Goal: Transaction & Acquisition: Book appointment/travel/reservation

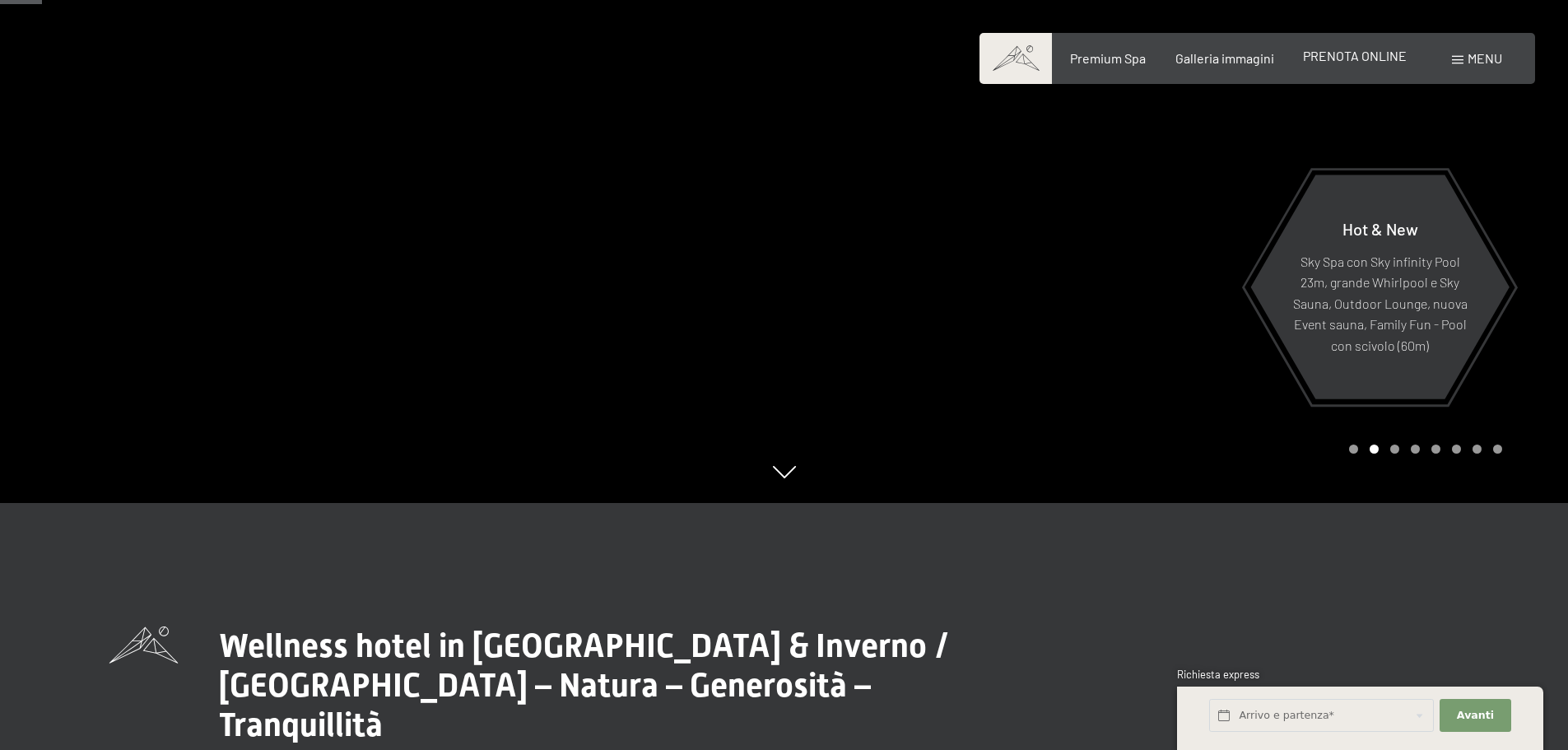
click at [1350, 56] on span "PRENOTA ONLINE" at bounding box center [1355, 55] width 103 height 16
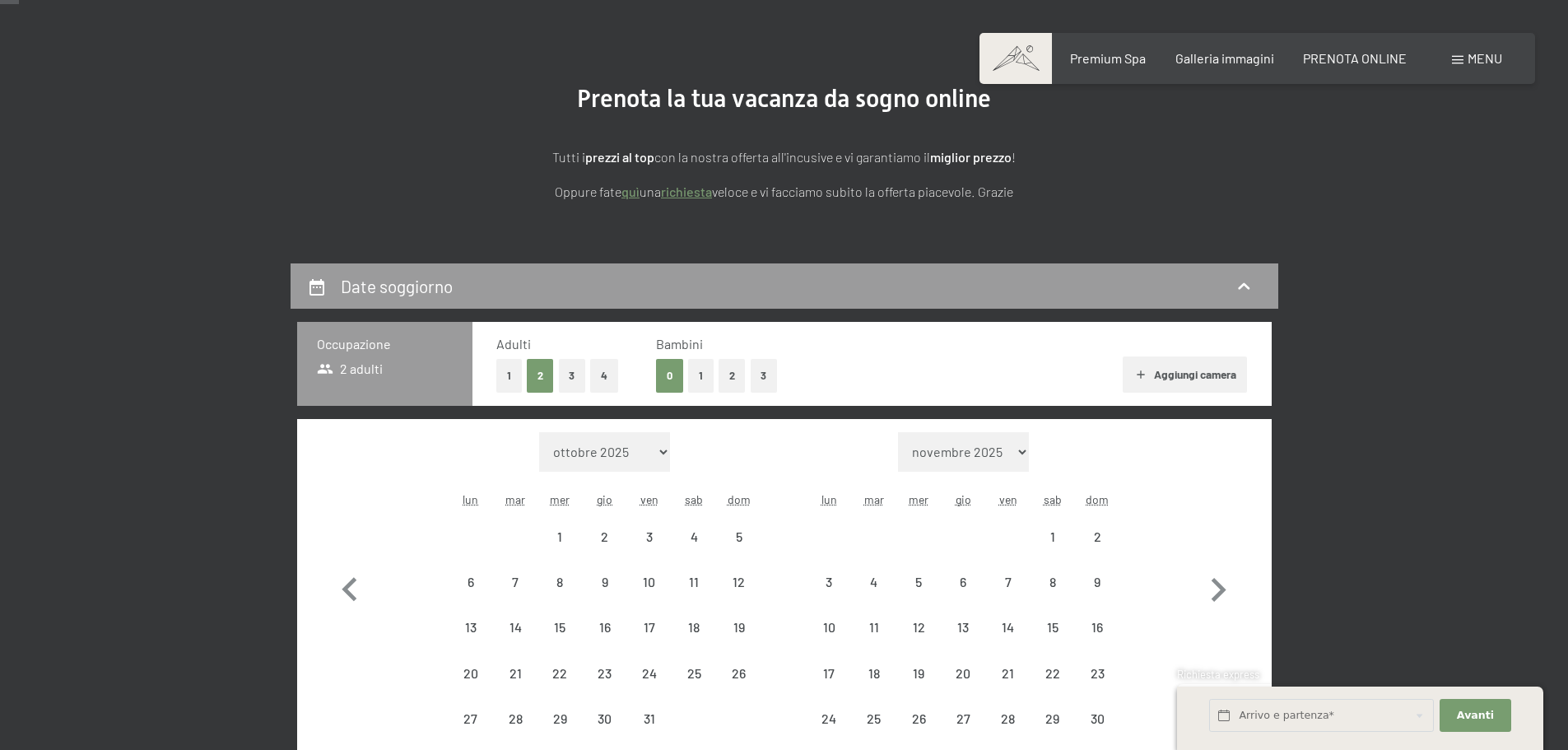
scroll to position [330, 0]
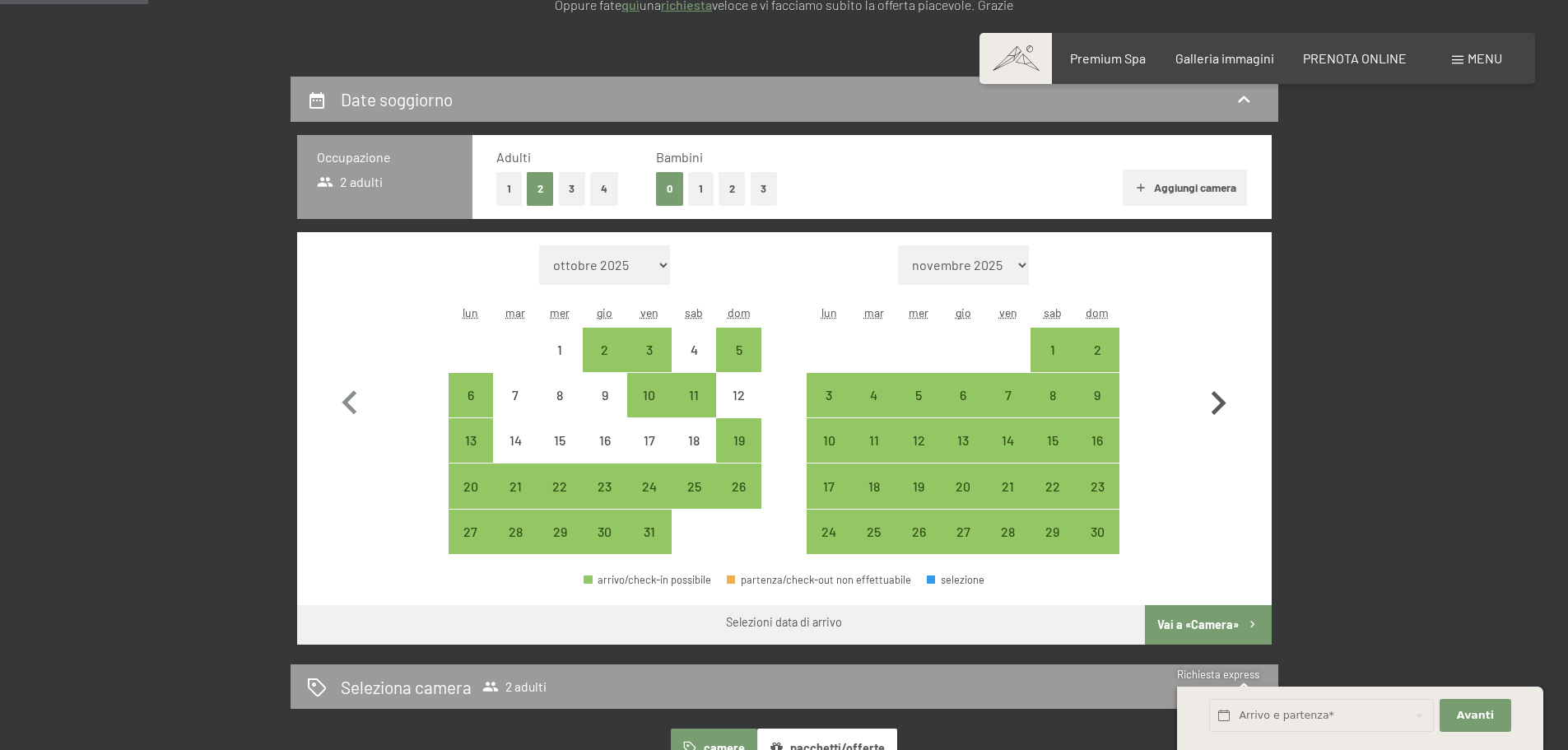
click at [1219, 401] on icon "button" at bounding box center [1219, 403] width 15 height 24
select select "2025-11-01"
select select "2025-12-01"
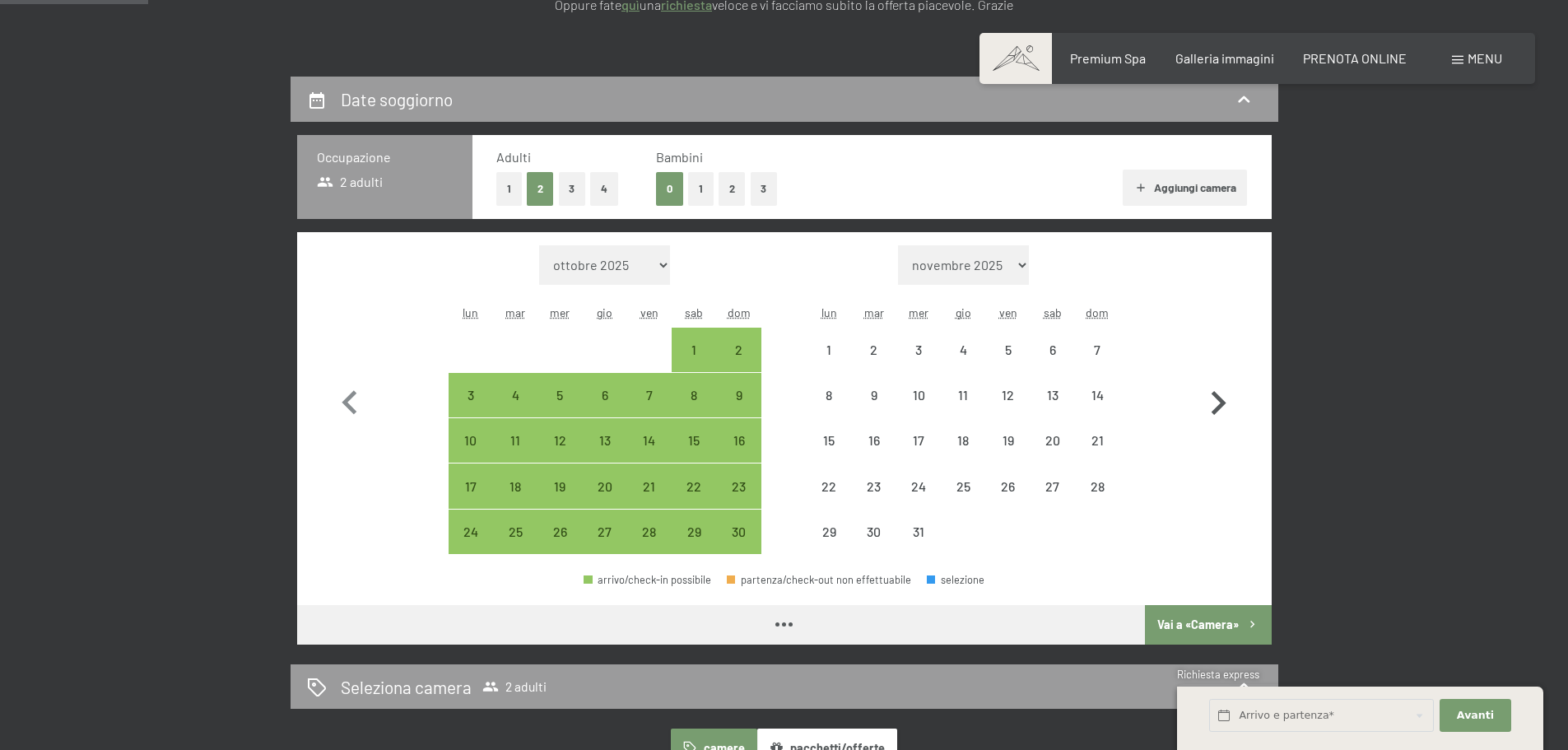
select select "2025-11-01"
select select "2025-12-01"
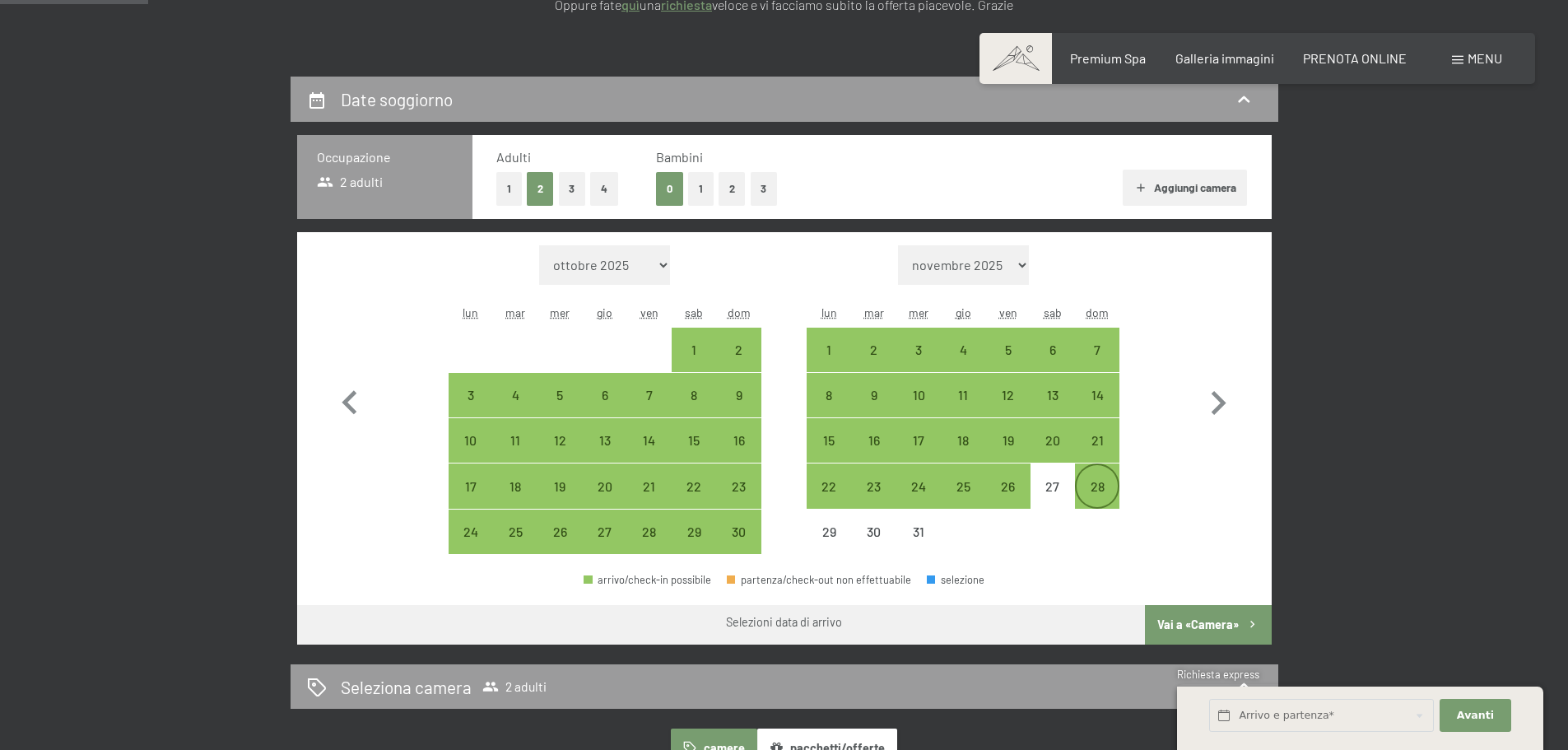
click at [1101, 485] on div "28" at bounding box center [1097, 500] width 41 height 41
select select "2025-11-01"
select select "2025-12-01"
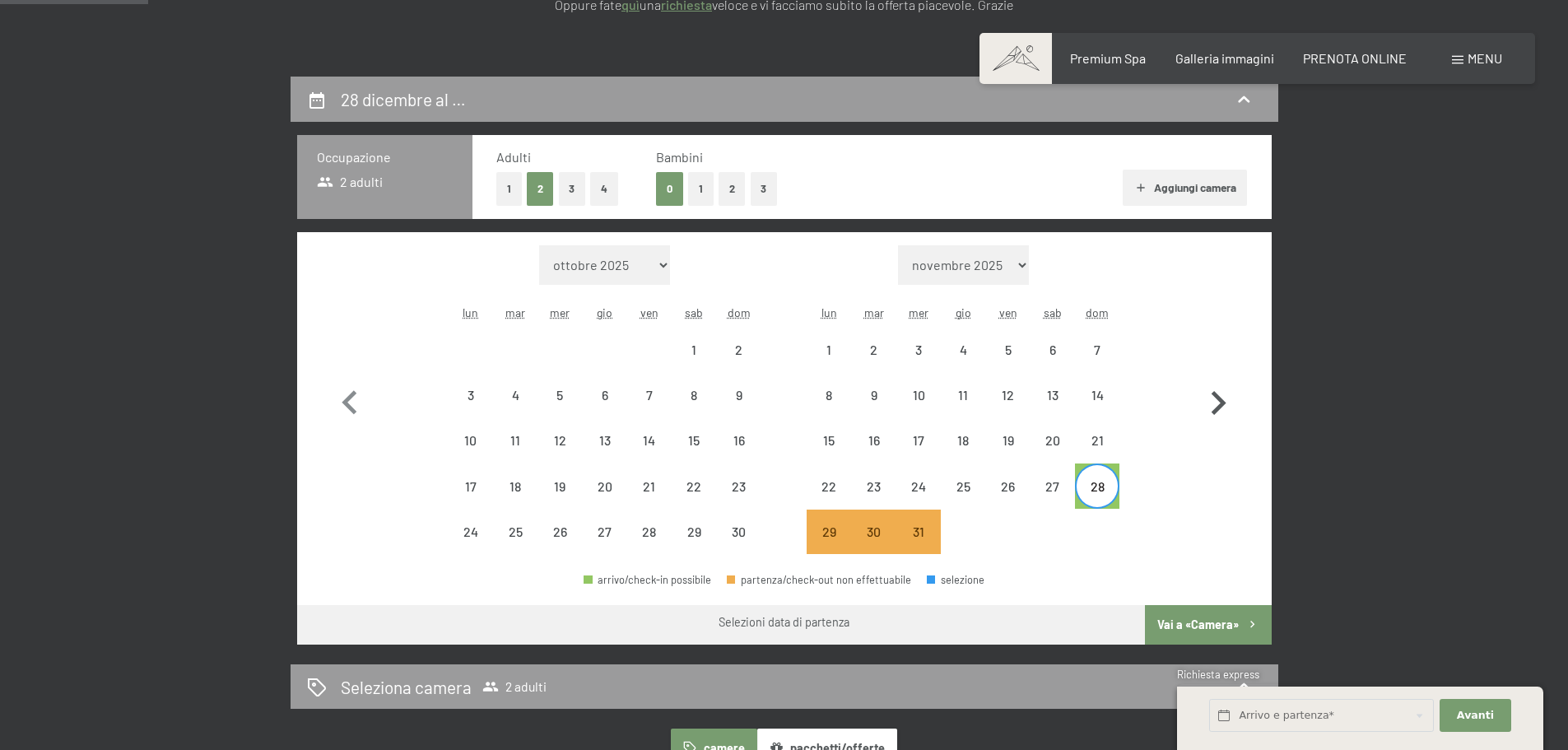
click at [1223, 400] on icon "button" at bounding box center [1219, 403] width 15 height 24
select select "2025-12-01"
select select "2026-01-01"
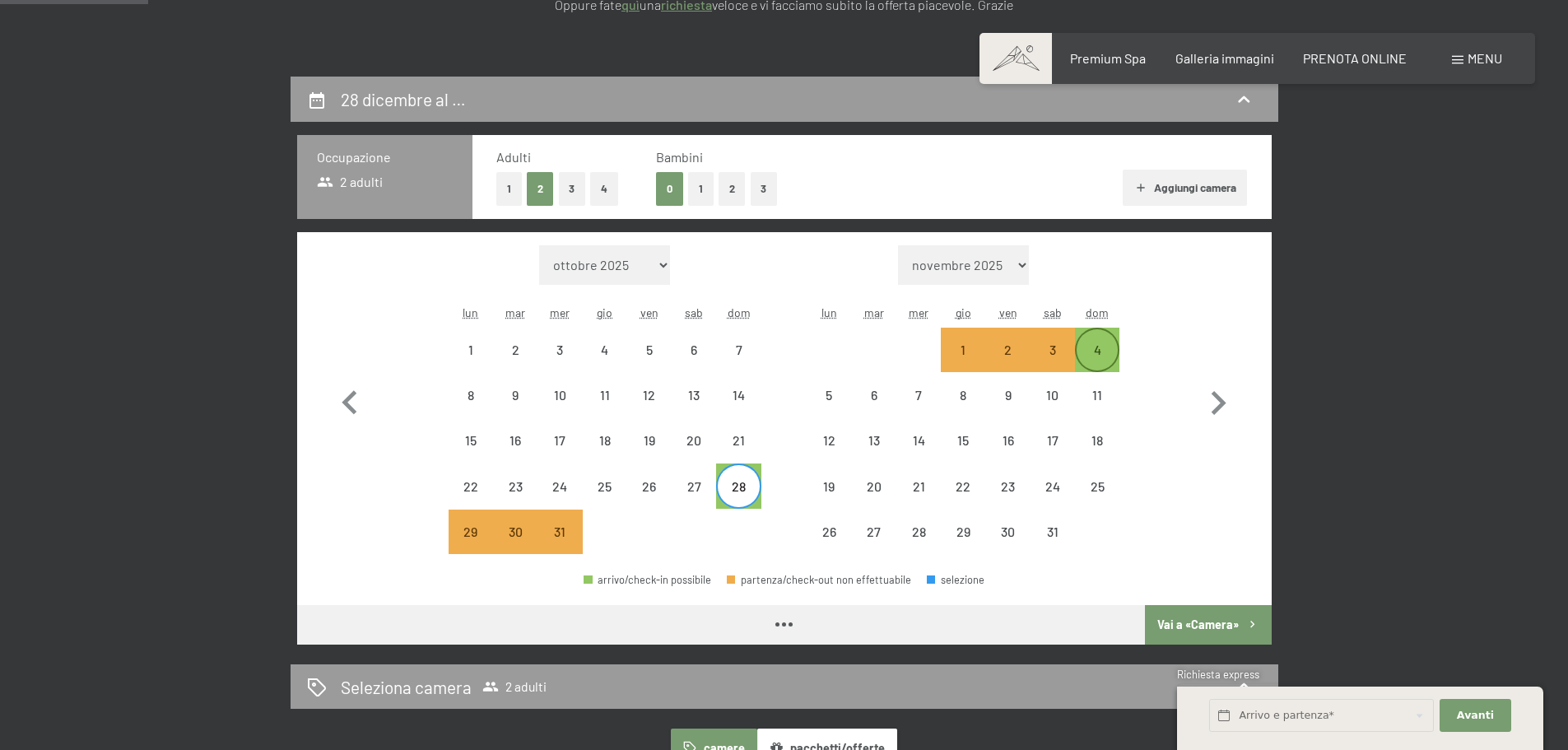
click at [1101, 348] on div "4" at bounding box center [1097, 363] width 41 height 41
select select "2025-12-01"
select select "2026-01-01"
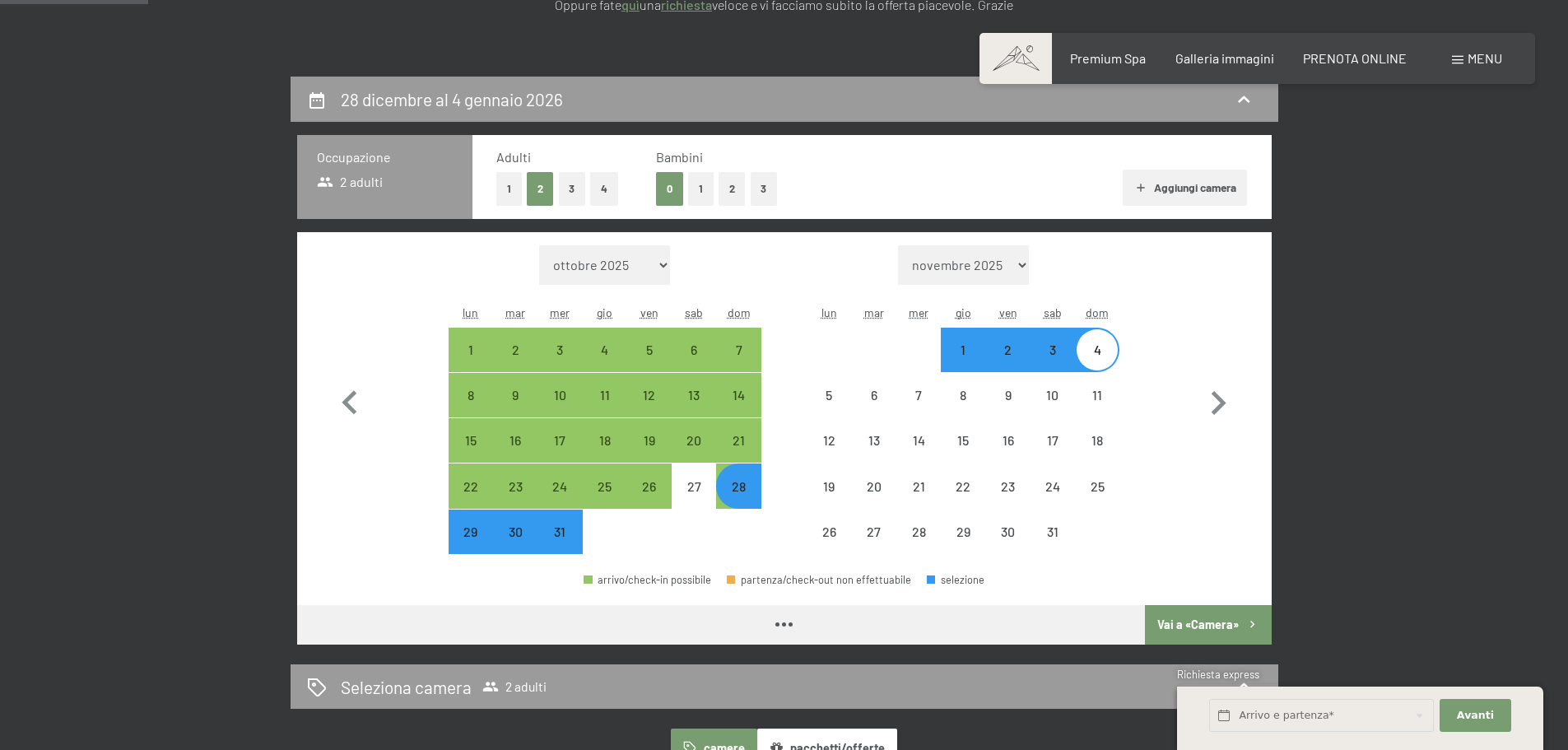
select select "2025-12-01"
select select "2026-01-01"
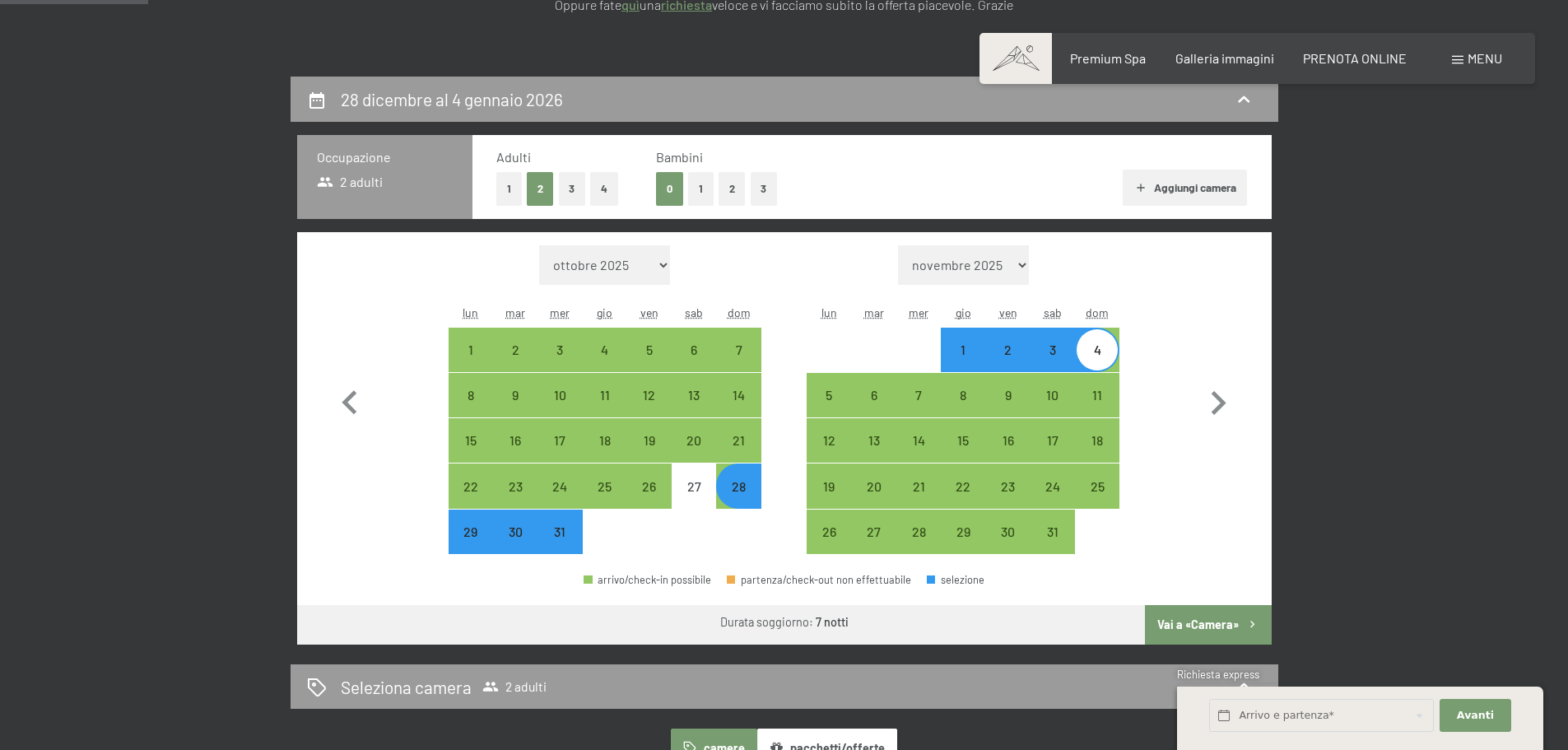
click at [1198, 622] on button "Vai a «Camera»" at bounding box center [1208, 625] width 126 height 40
select select "2025-12-01"
select select "2026-01-01"
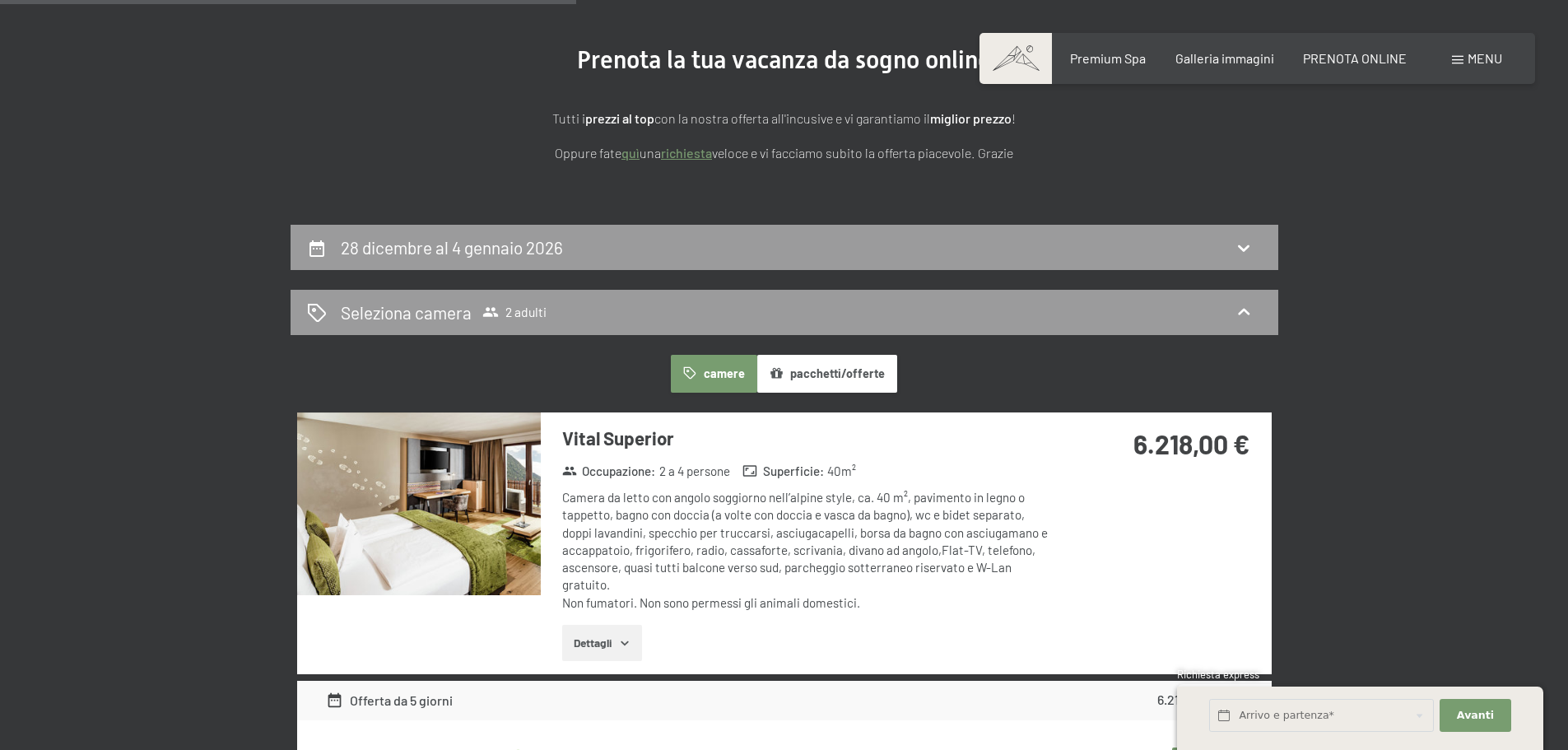
scroll to position [77, 0]
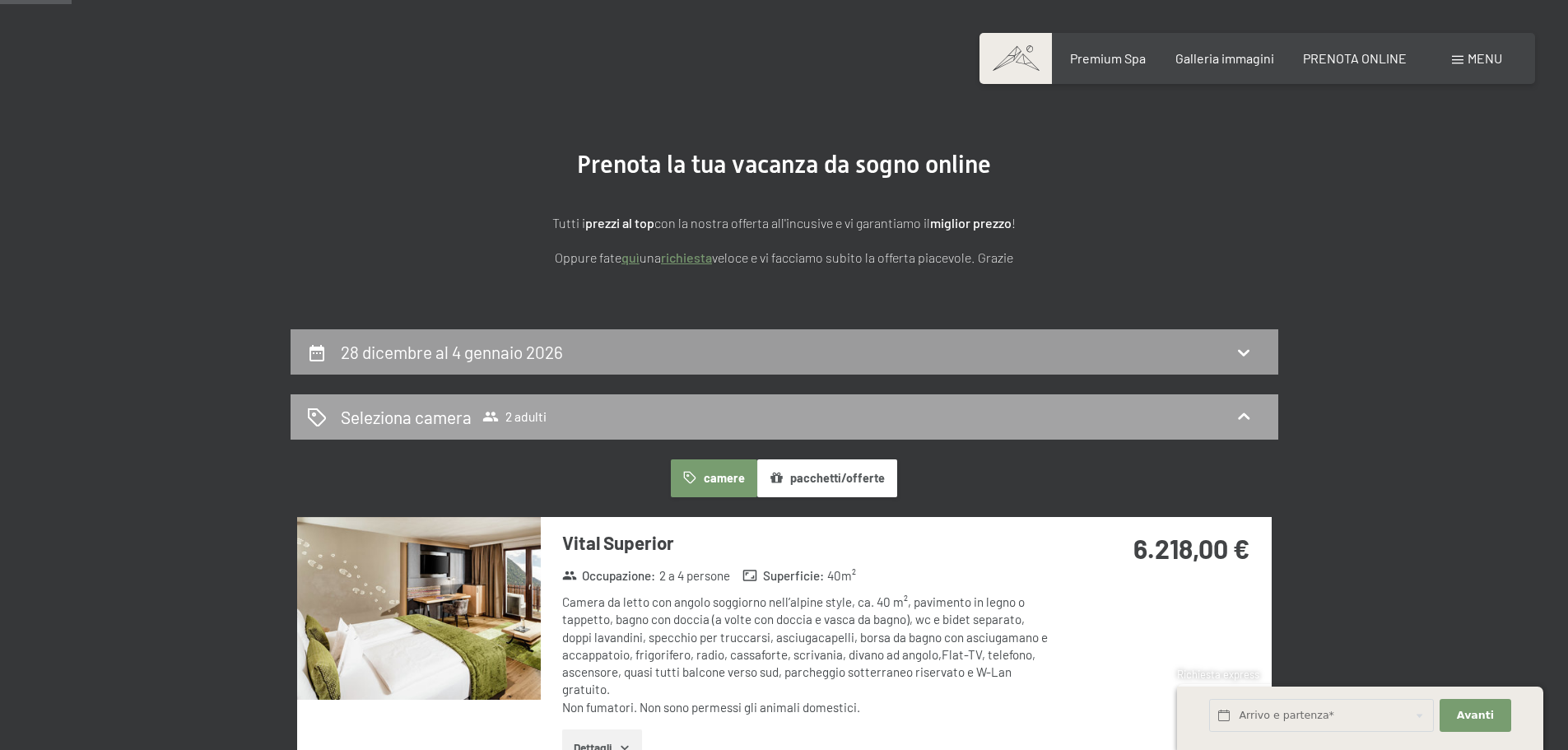
click at [1245, 420] on icon at bounding box center [1244, 417] width 20 height 20
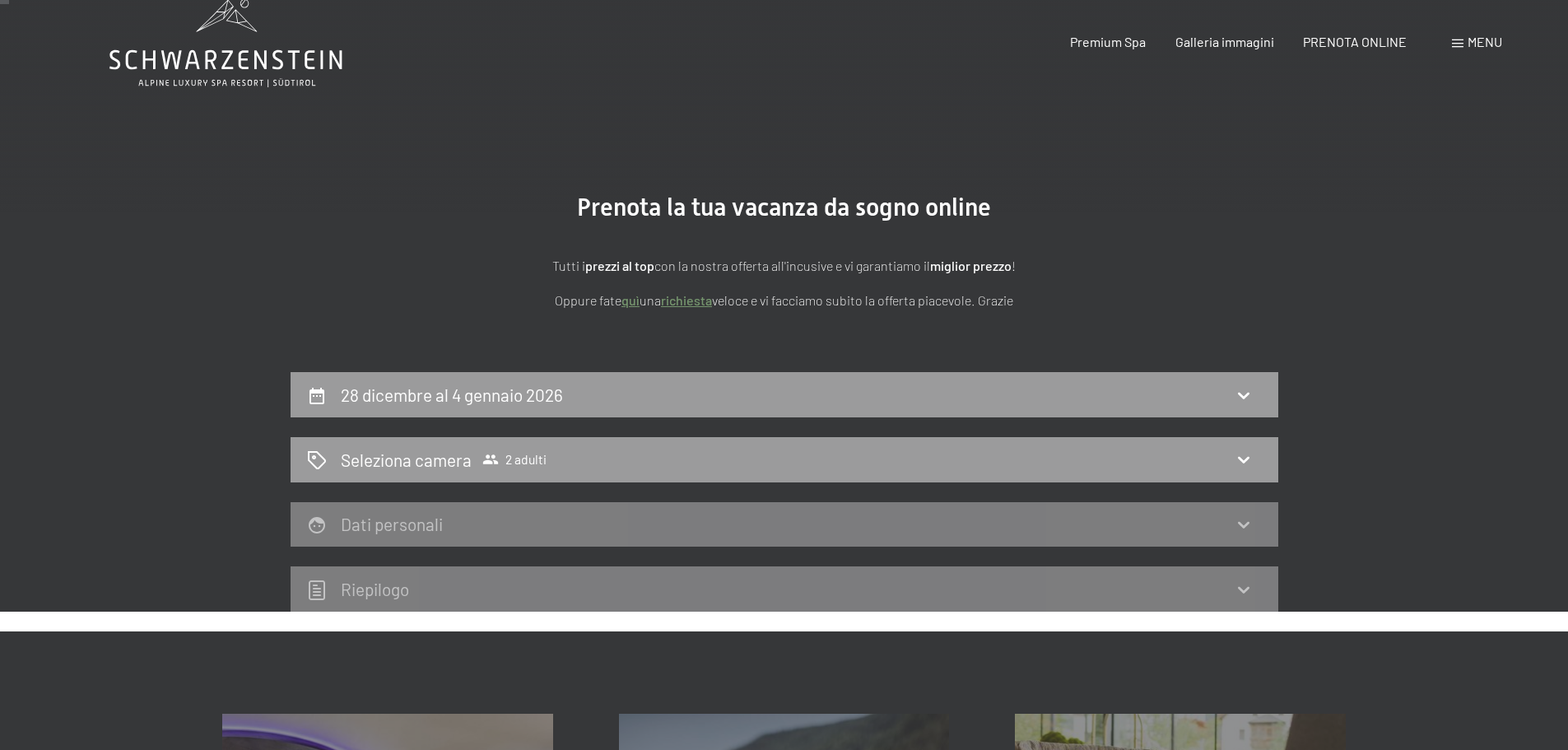
scroll to position [0, 0]
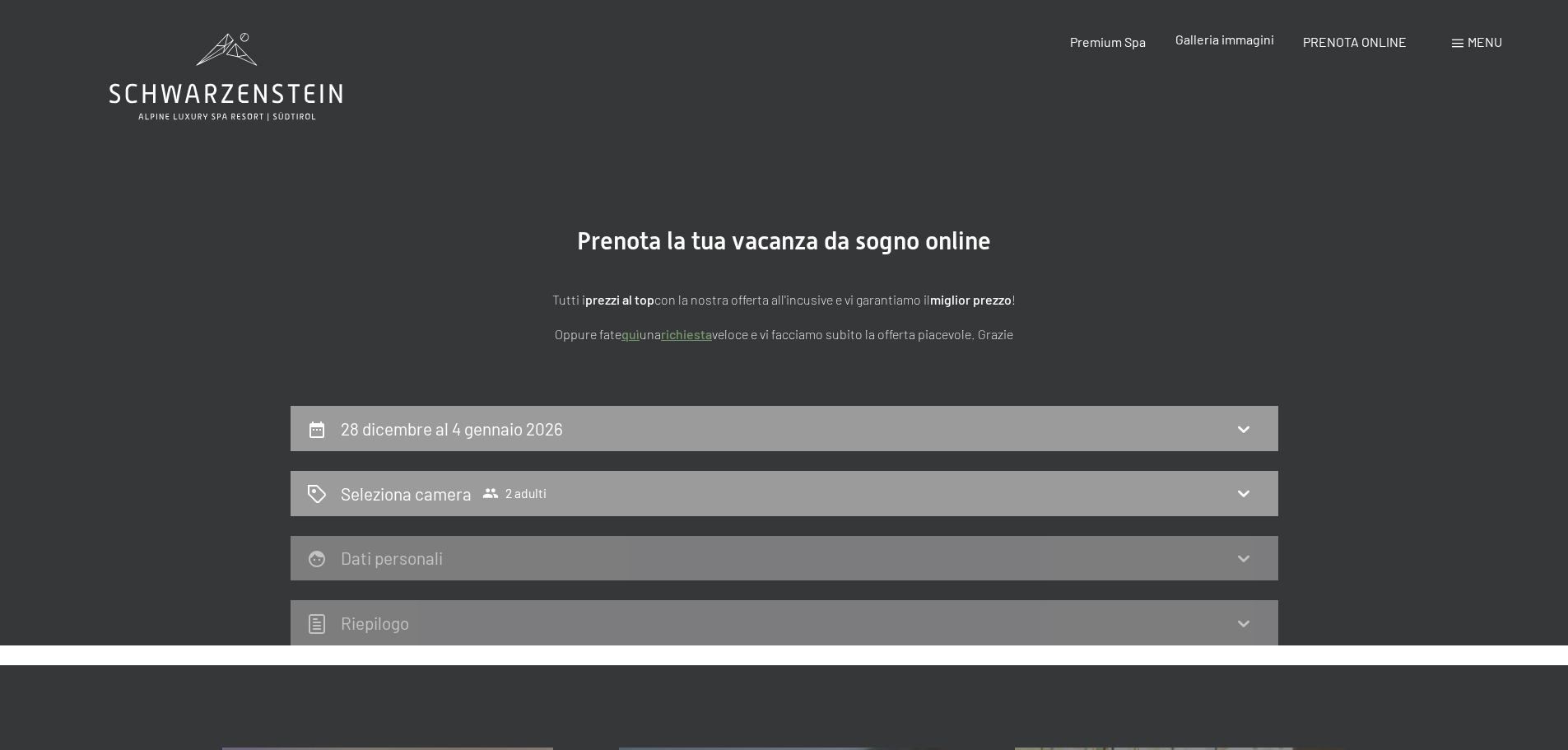
click at [1204, 42] on span "Galleria immagini" at bounding box center [1225, 39] width 99 height 16
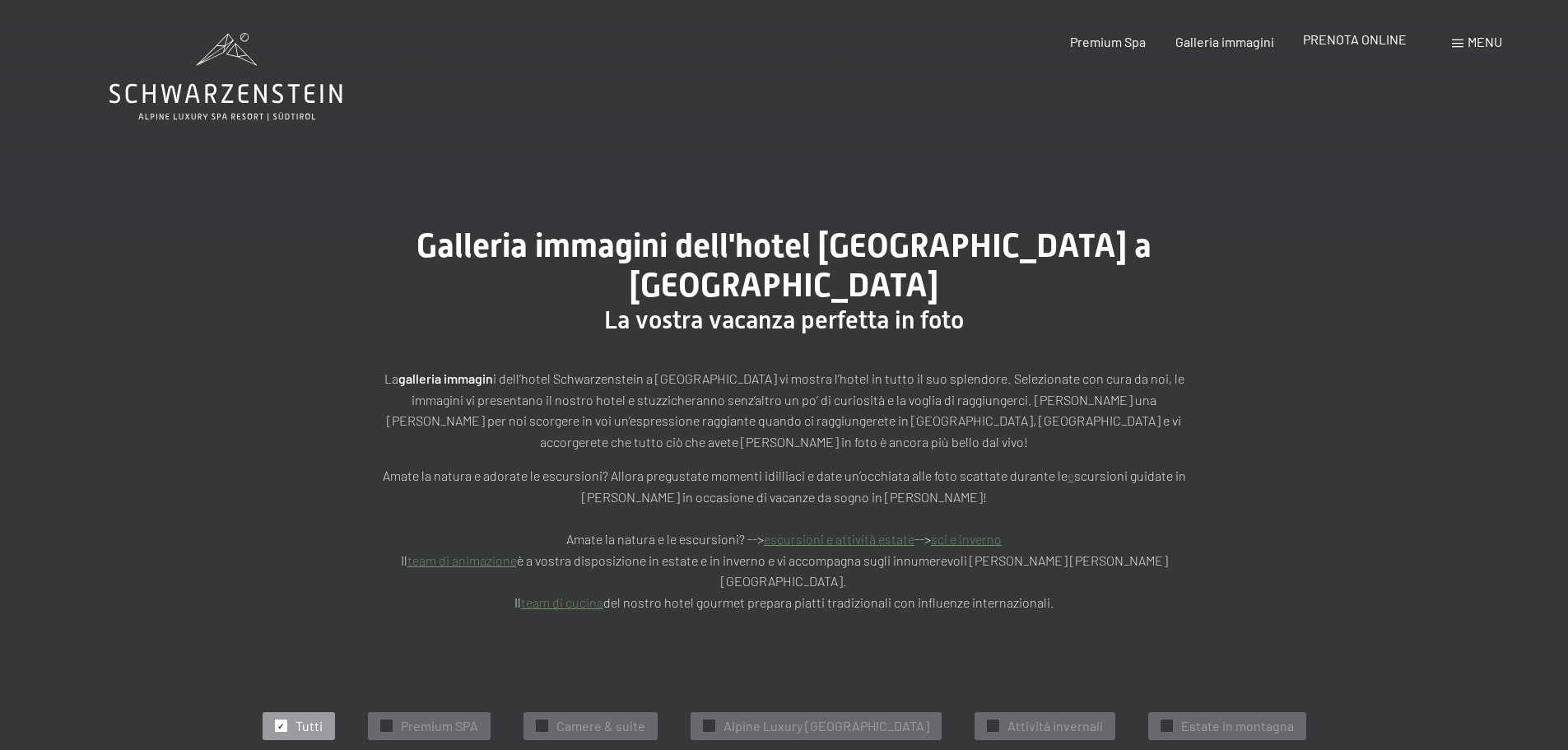
click at [1368, 41] on span "PRENOTA ONLINE" at bounding box center [1355, 39] width 103 height 16
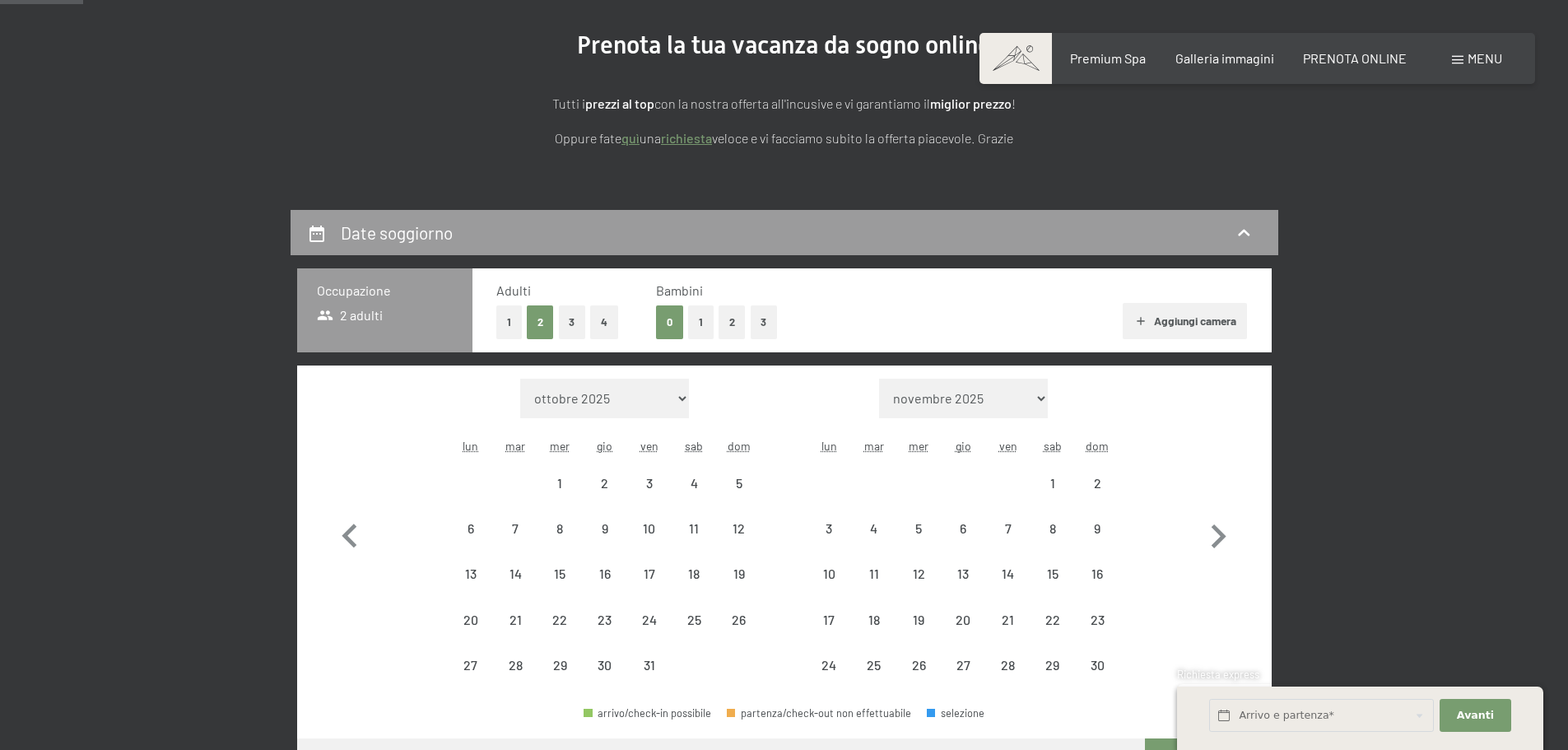
scroll to position [330, 0]
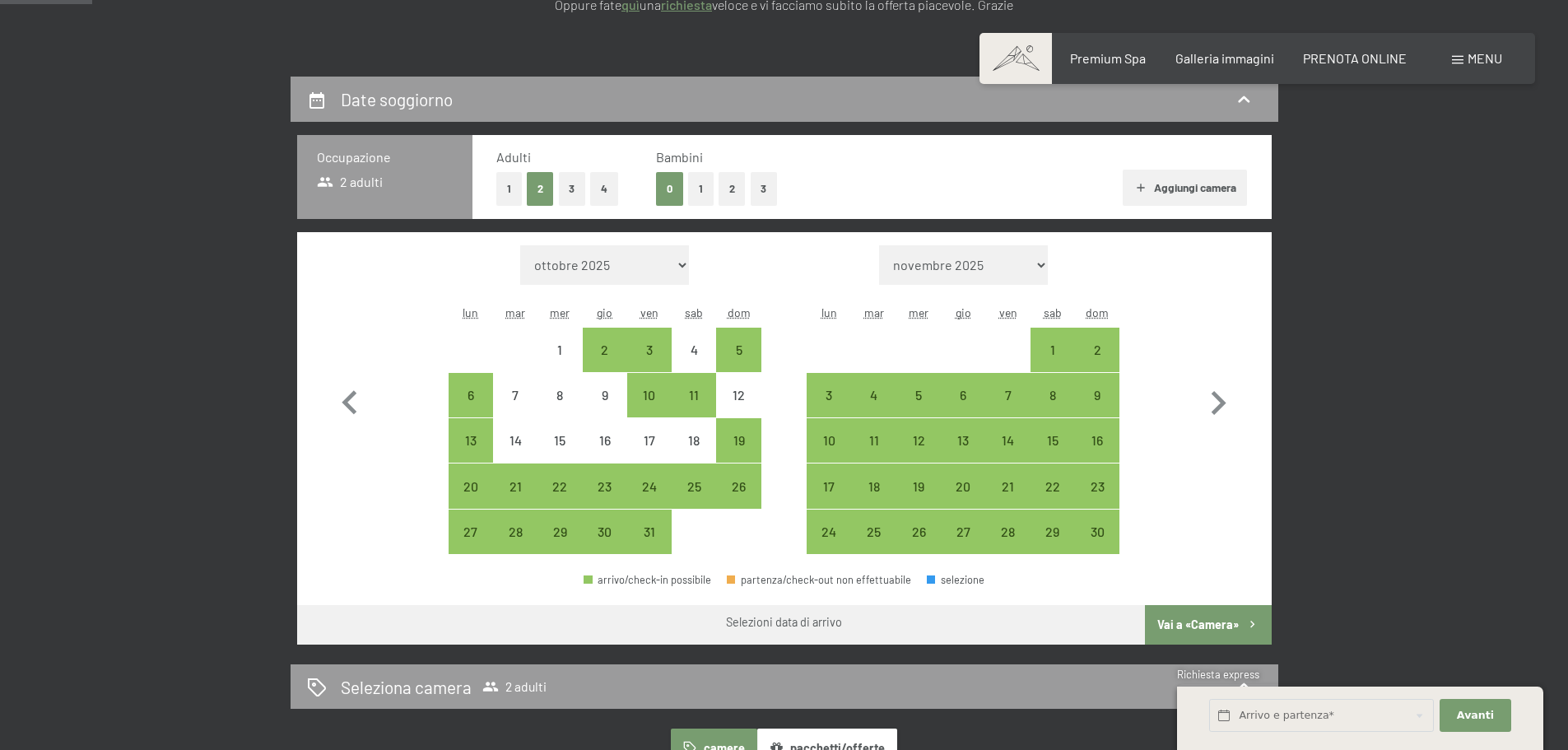
click at [502, 188] on button "1" at bounding box center [509, 189] width 25 height 34
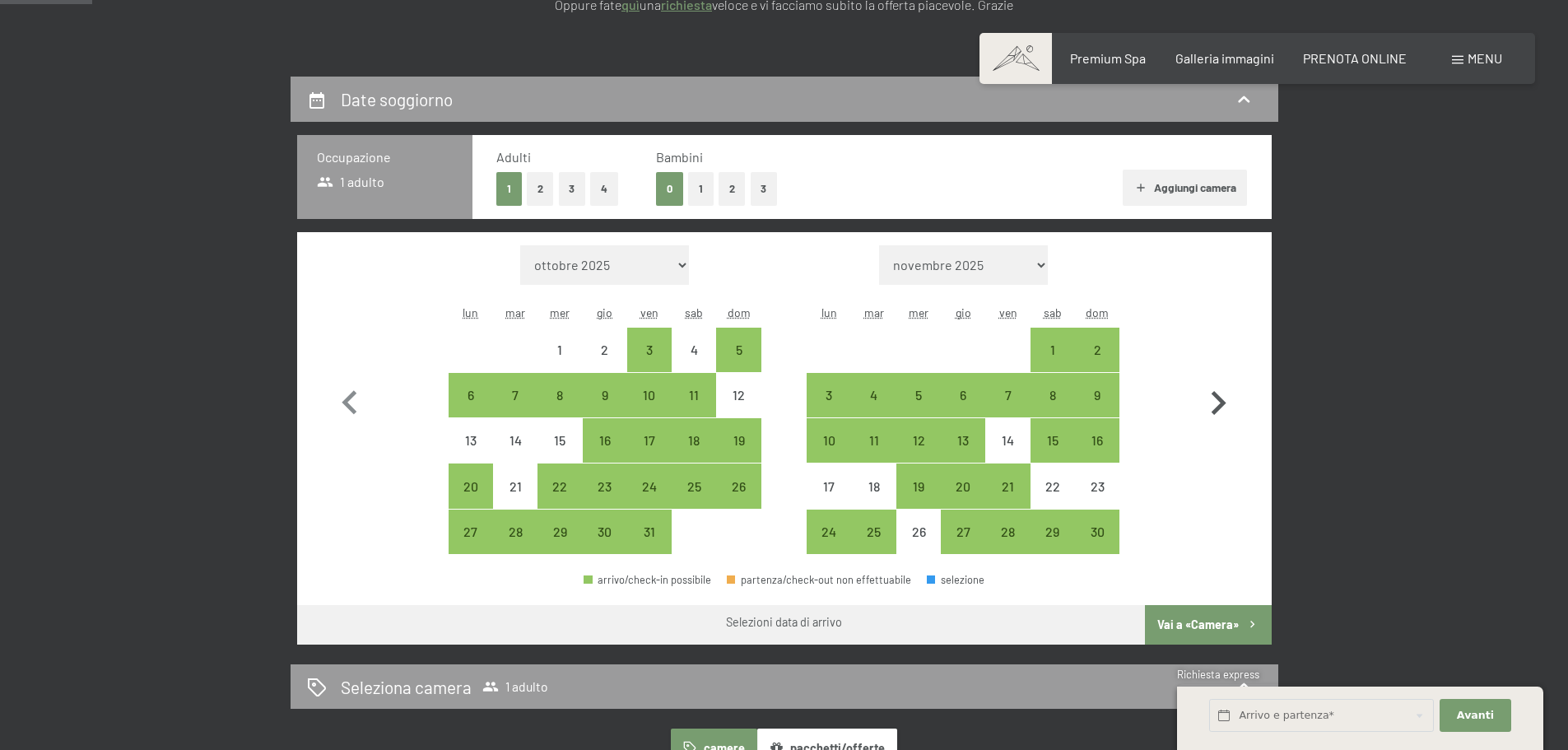
click at [1220, 404] on icon "button" at bounding box center [1218, 404] width 48 height 48
select select "2025-11-01"
select select "2025-12-01"
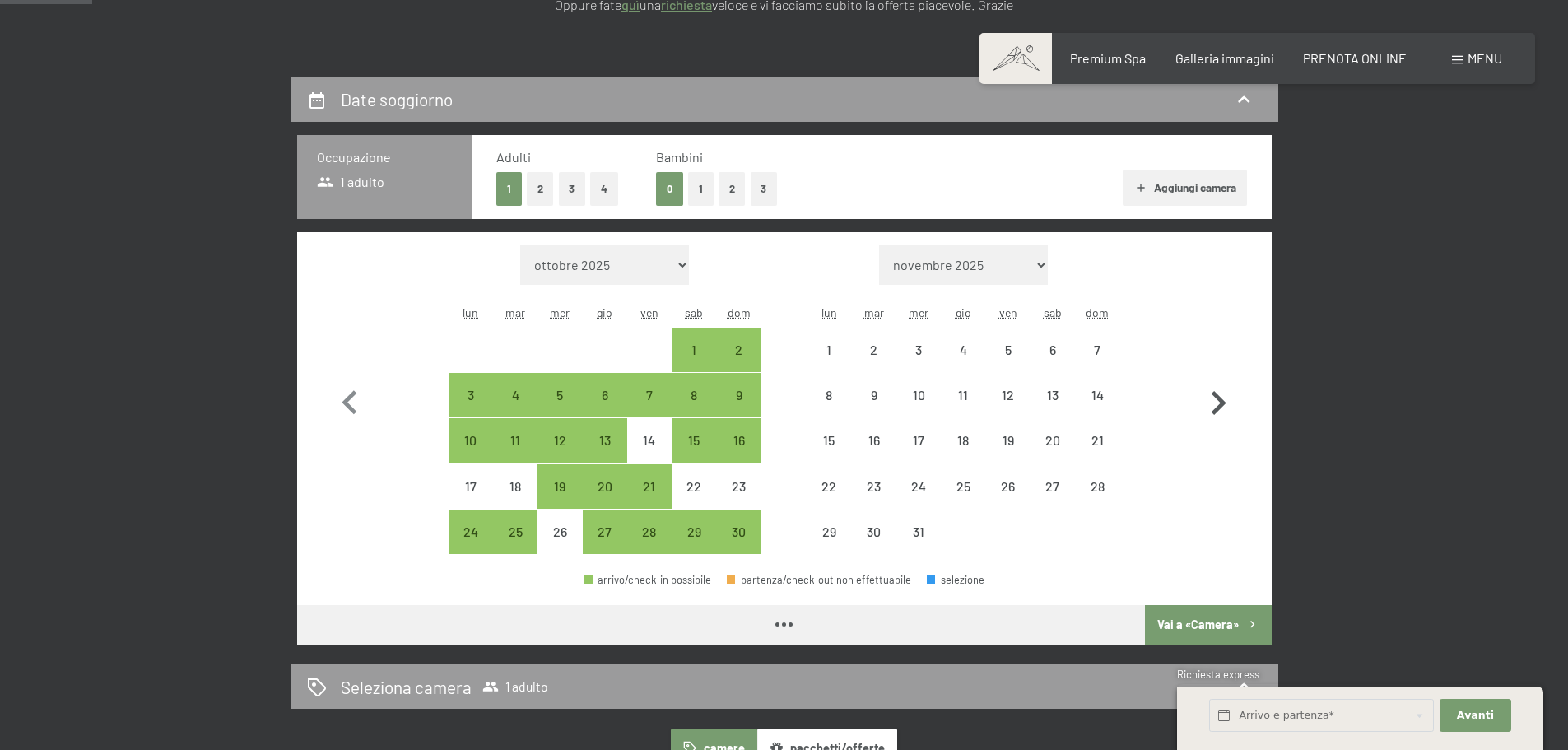
select select "2025-11-01"
select select "2025-12-01"
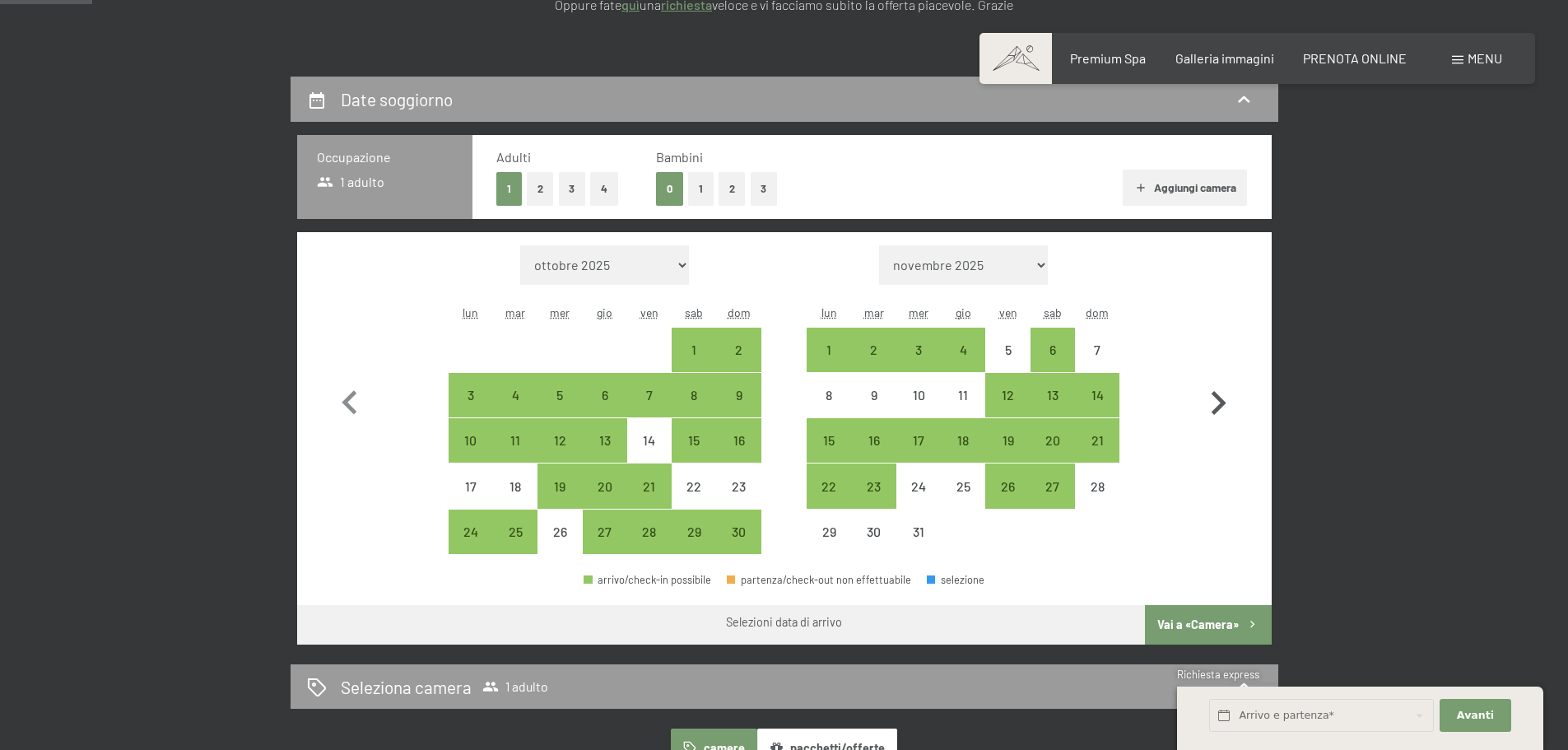
click at [1221, 404] on icon "button" at bounding box center [1219, 403] width 15 height 24
select select "2025-12-01"
select select "2026-01-01"
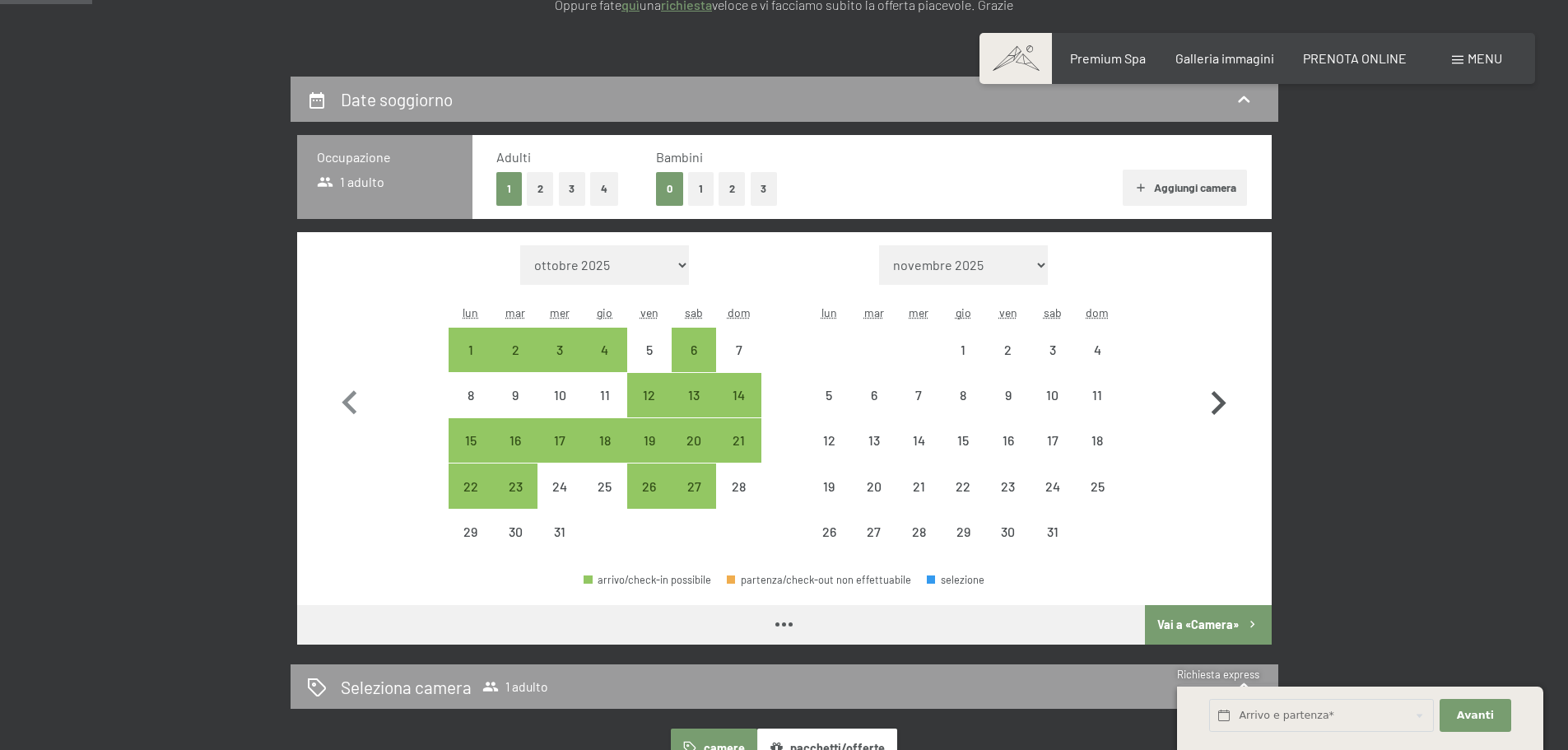
select select "2025-12-01"
select select "2026-01-01"
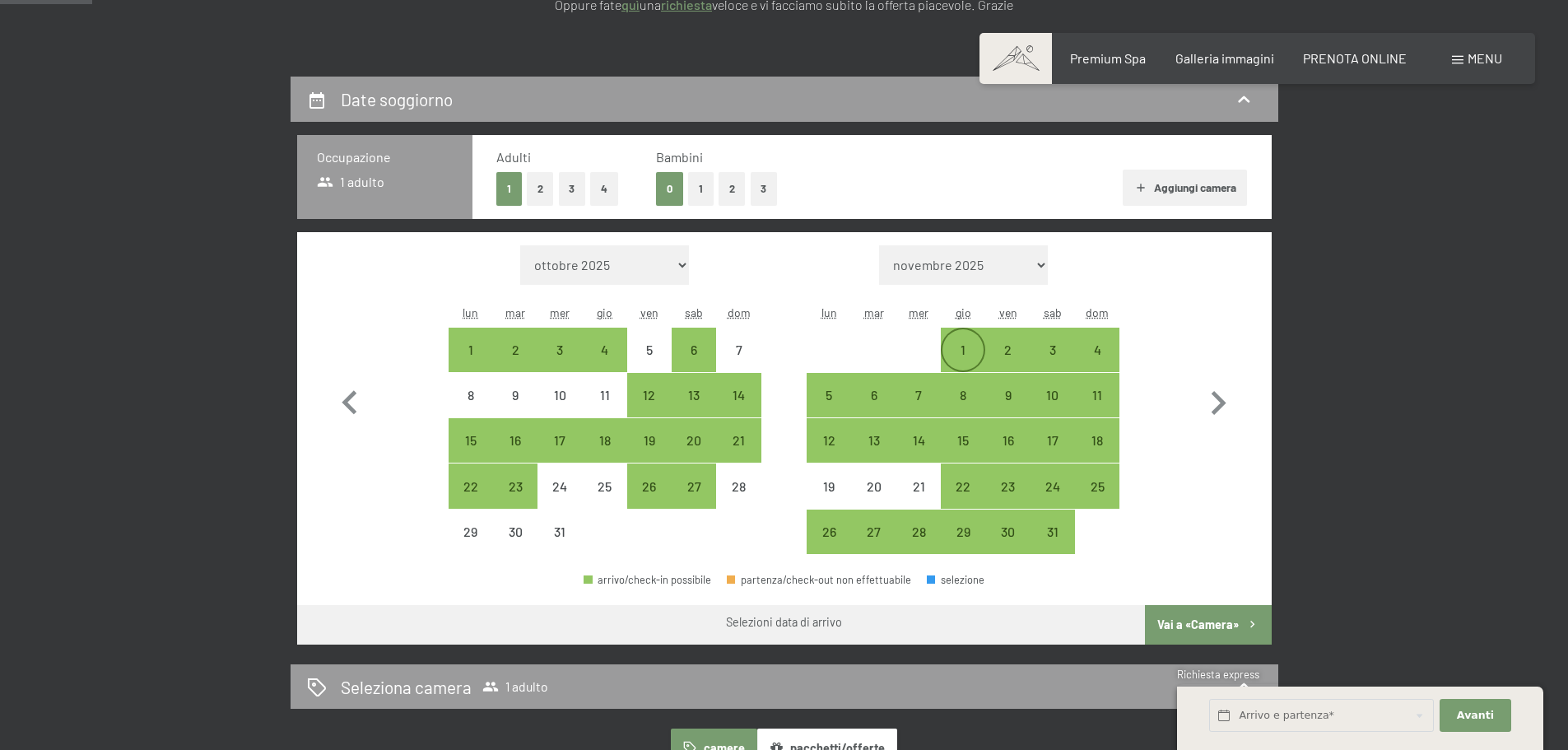
click at [962, 346] on div "1" at bounding box center [963, 363] width 41 height 41
select select "2025-12-01"
select select "2026-01-01"
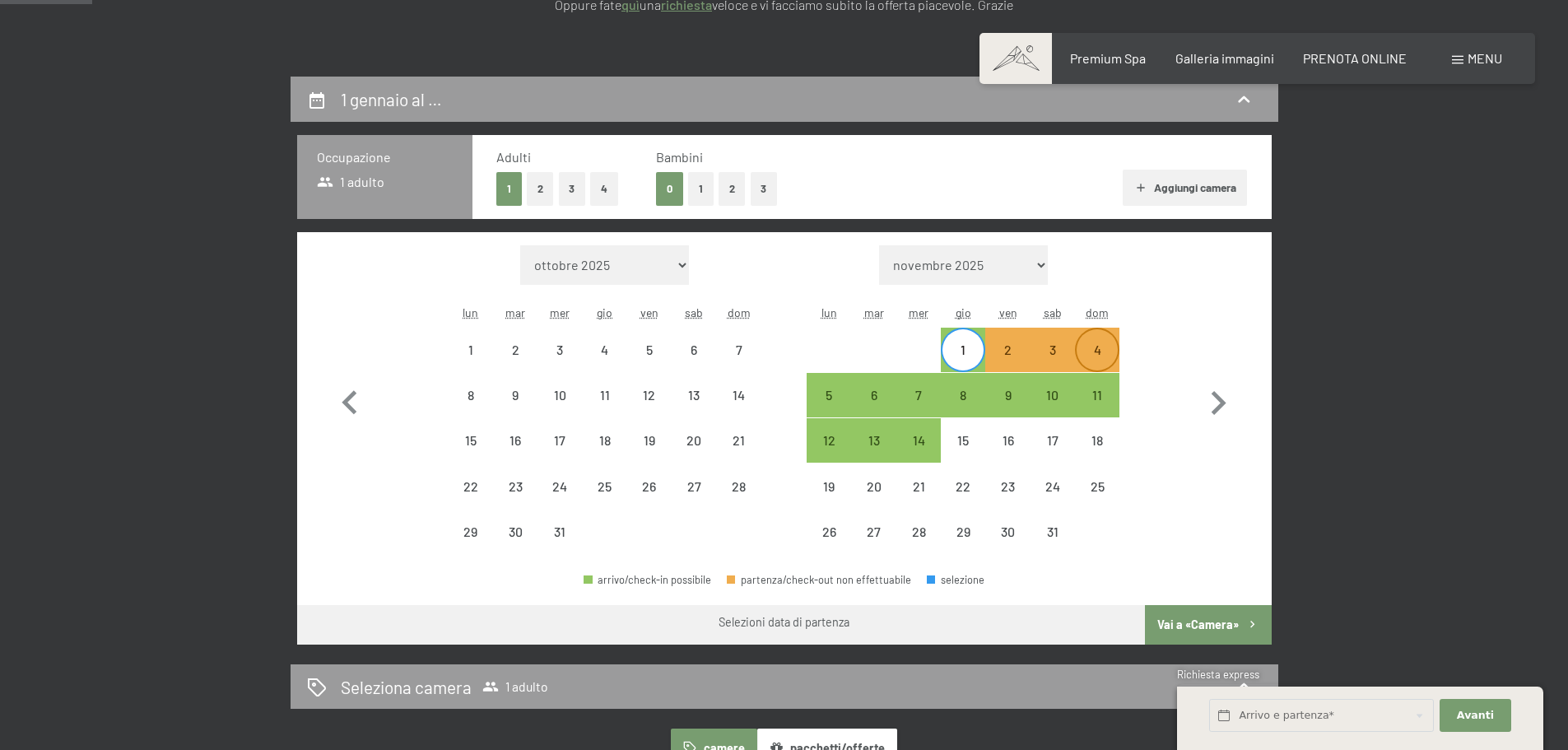
click at [1096, 348] on div "4" at bounding box center [1097, 363] width 41 height 41
select select "2025-12-01"
select select "2026-01-01"
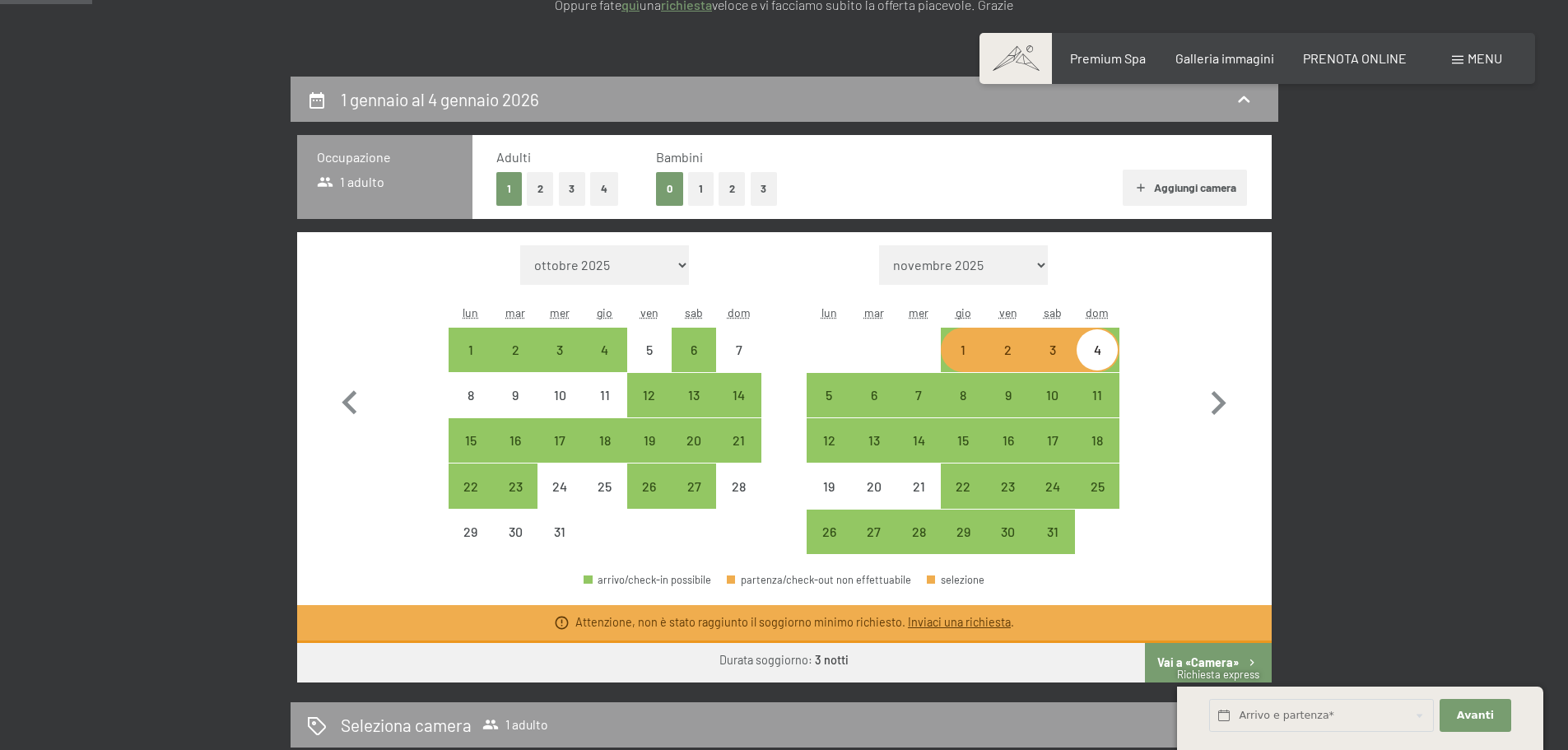
click at [971, 354] on div "1" at bounding box center [963, 363] width 41 height 41
select select "2025-12-01"
select select "2026-01-01"
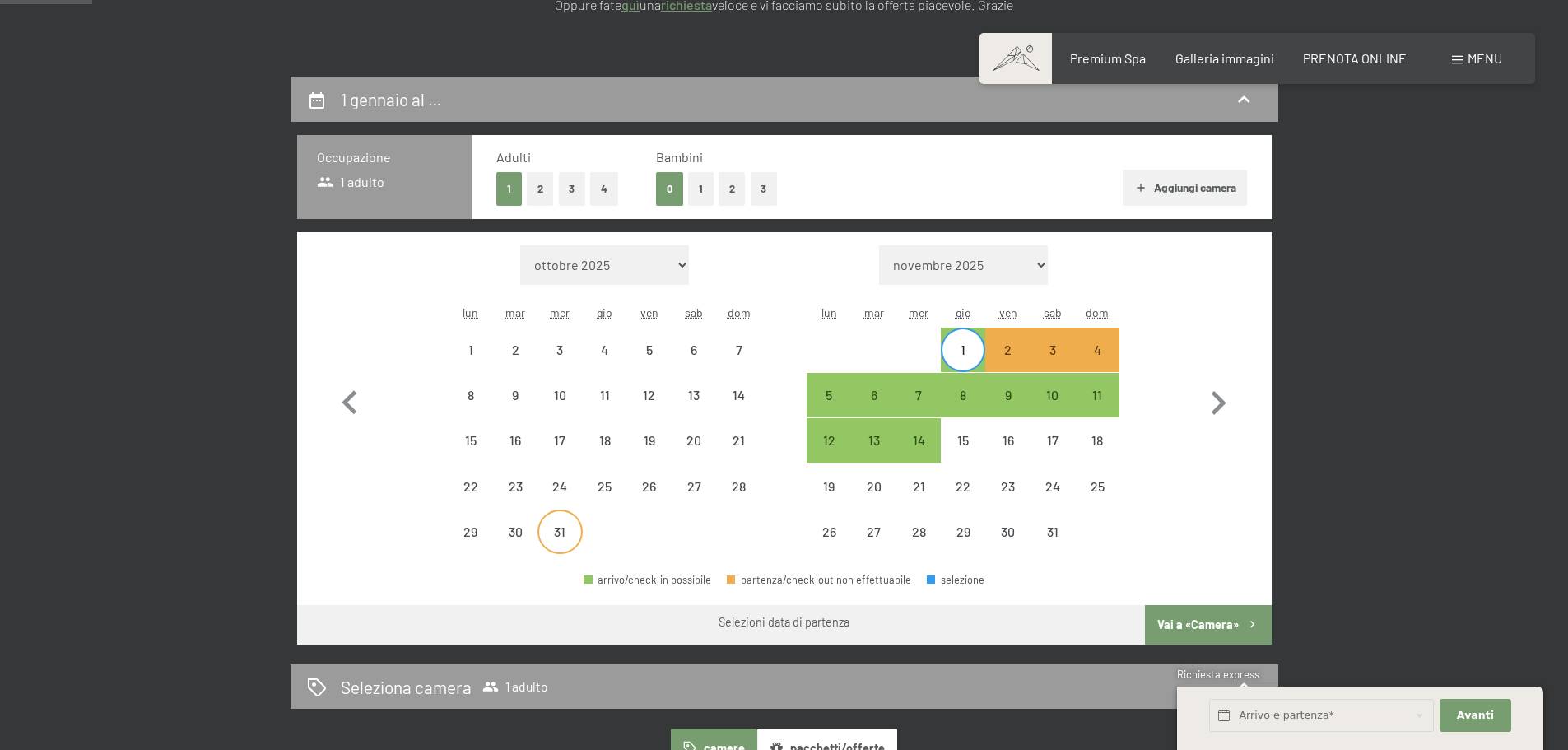
click at [552, 529] on div "31" at bounding box center [560, 546] width 41 height 41
select select "2025-12-01"
select select "2026-01-01"
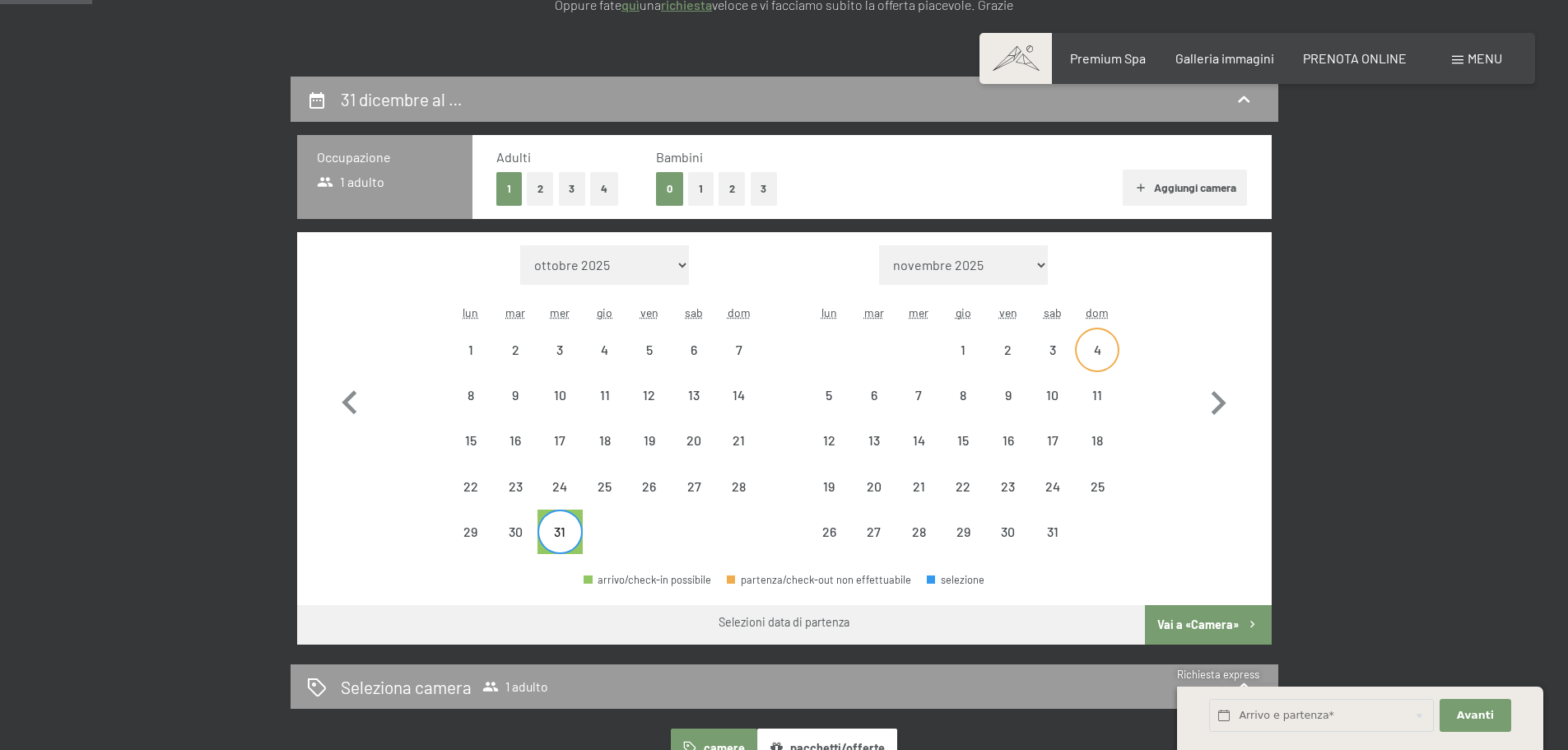
click at [1095, 355] on div "4" at bounding box center [1097, 363] width 41 height 41
select select "2025-12-01"
select select "2026-01-01"
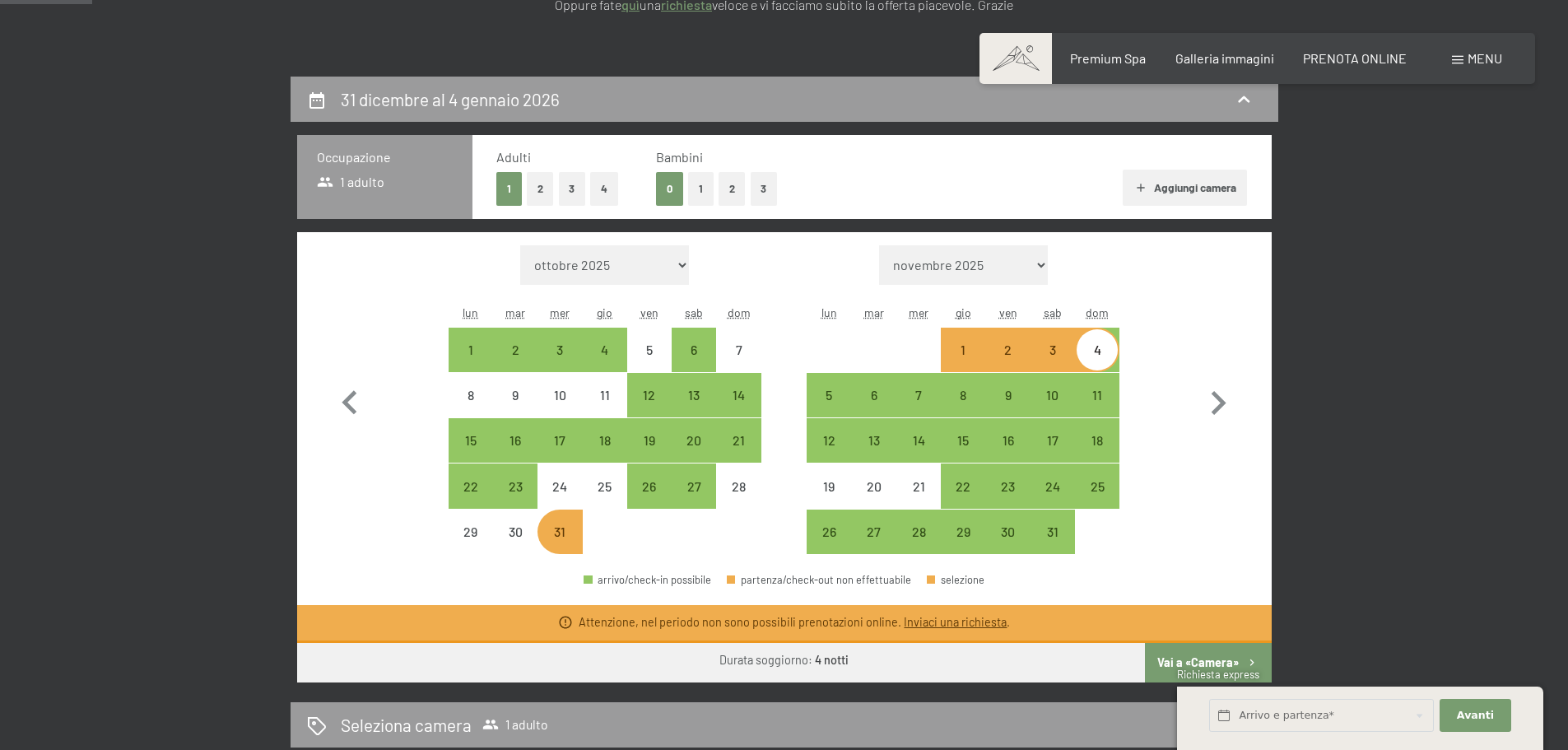
click at [1095, 355] on div "4" at bounding box center [1097, 363] width 41 height 41
select select "2025-12-01"
select select "2026-01-01"
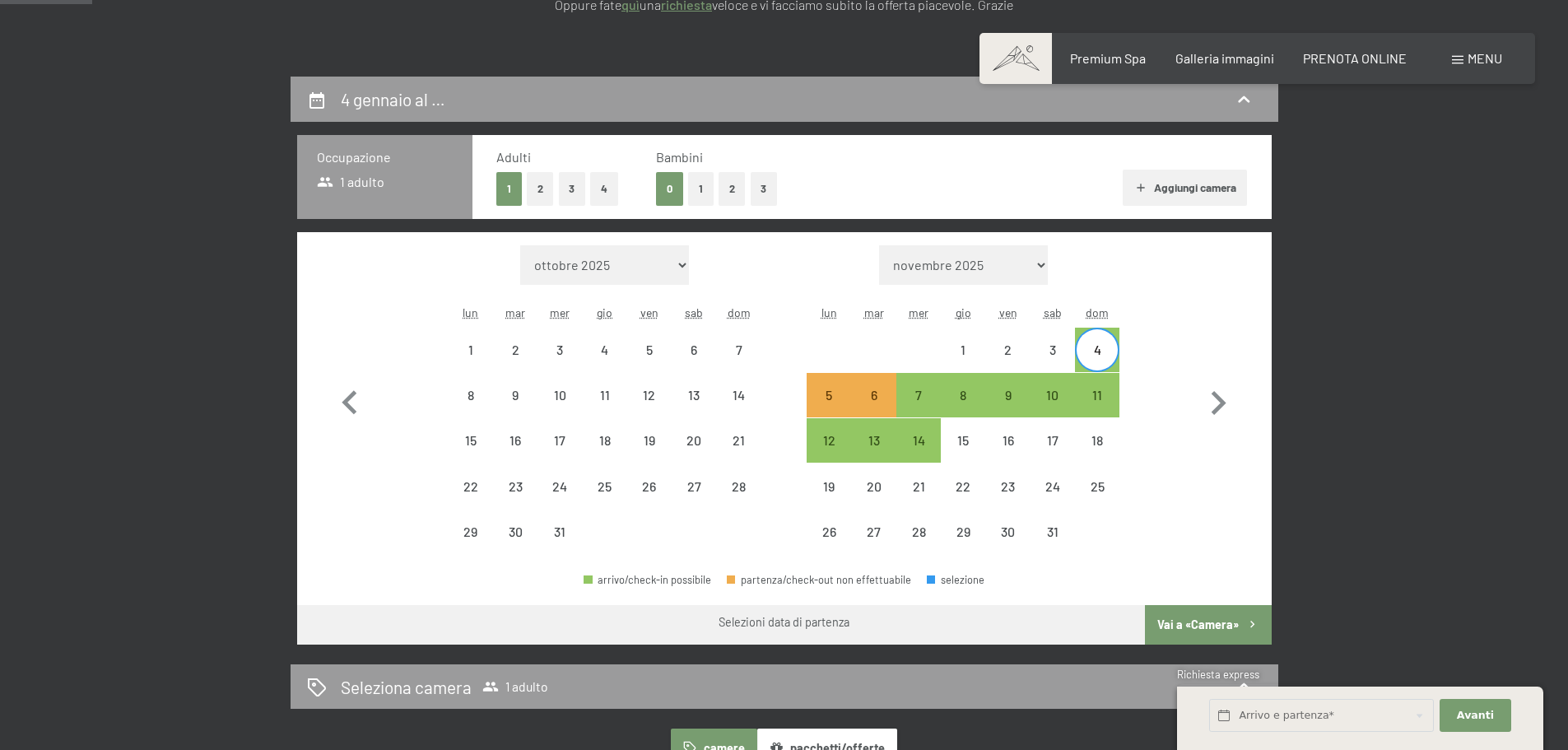
click at [1164, 335] on div "Mese/anno ottobre 2025 novembre 2025 dicembre 2025 gennaio 2026 febbraio 2026 m…" at bounding box center [784, 400] width 916 height 309
click at [745, 521] on div at bounding box center [738, 531] width 45 height 45
click at [734, 497] on div "28" at bounding box center [738, 500] width 41 height 41
select select "2025-12-01"
select select "2026-01-01"
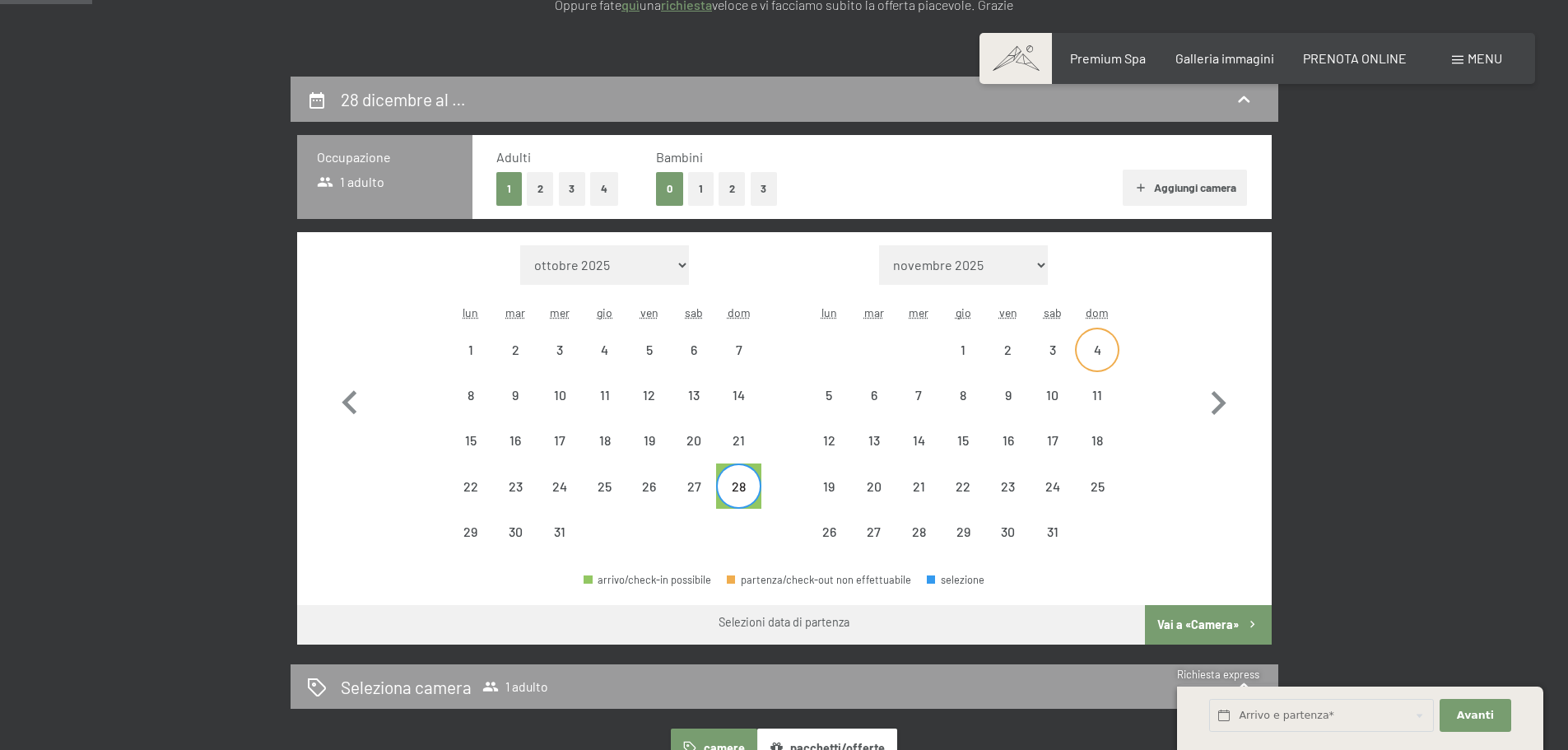
click at [1099, 351] on div "4" at bounding box center [1097, 363] width 41 height 41
select select "2025-12-01"
select select "2026-01-01"
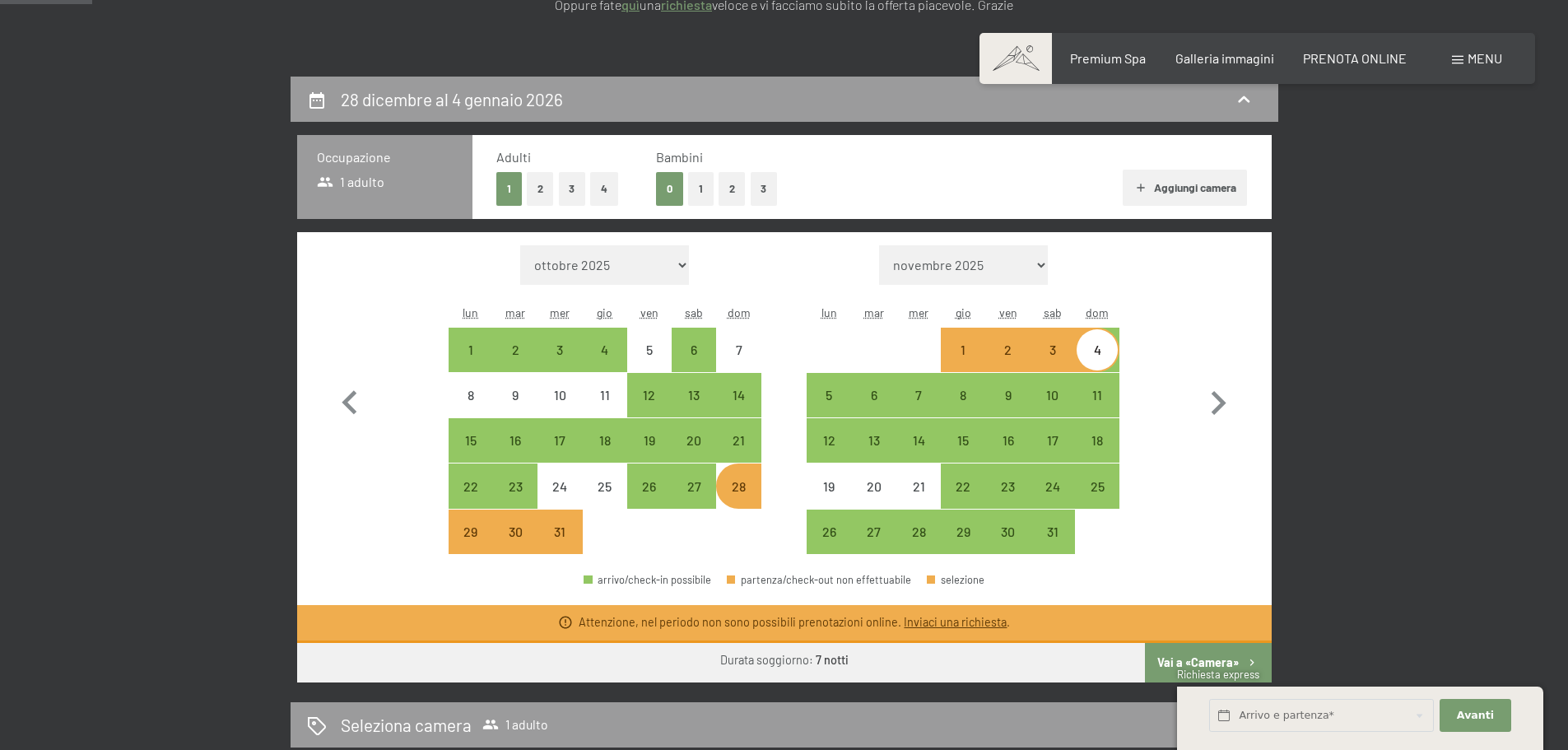
click at [776, 547] on div "Mese/anno ottobre 2025 novembre 2025 dicembre 2025 gennaio 2026 febbraio 2026 m…" at bounding box center [784, 400] width 916 height 309
click at [761, 493] on div "Mese/anno ottobre 2025 novembre 2025 dicembre 2025 gennaio 2026 febbraio 2026 m…" at bounding box center [784, 400] width 916 height 309
click at [751, 496] on div "28" at bounding box center [738, 500] width 41 height 41
select select "2025-12-01"
select select "2026-01-01"
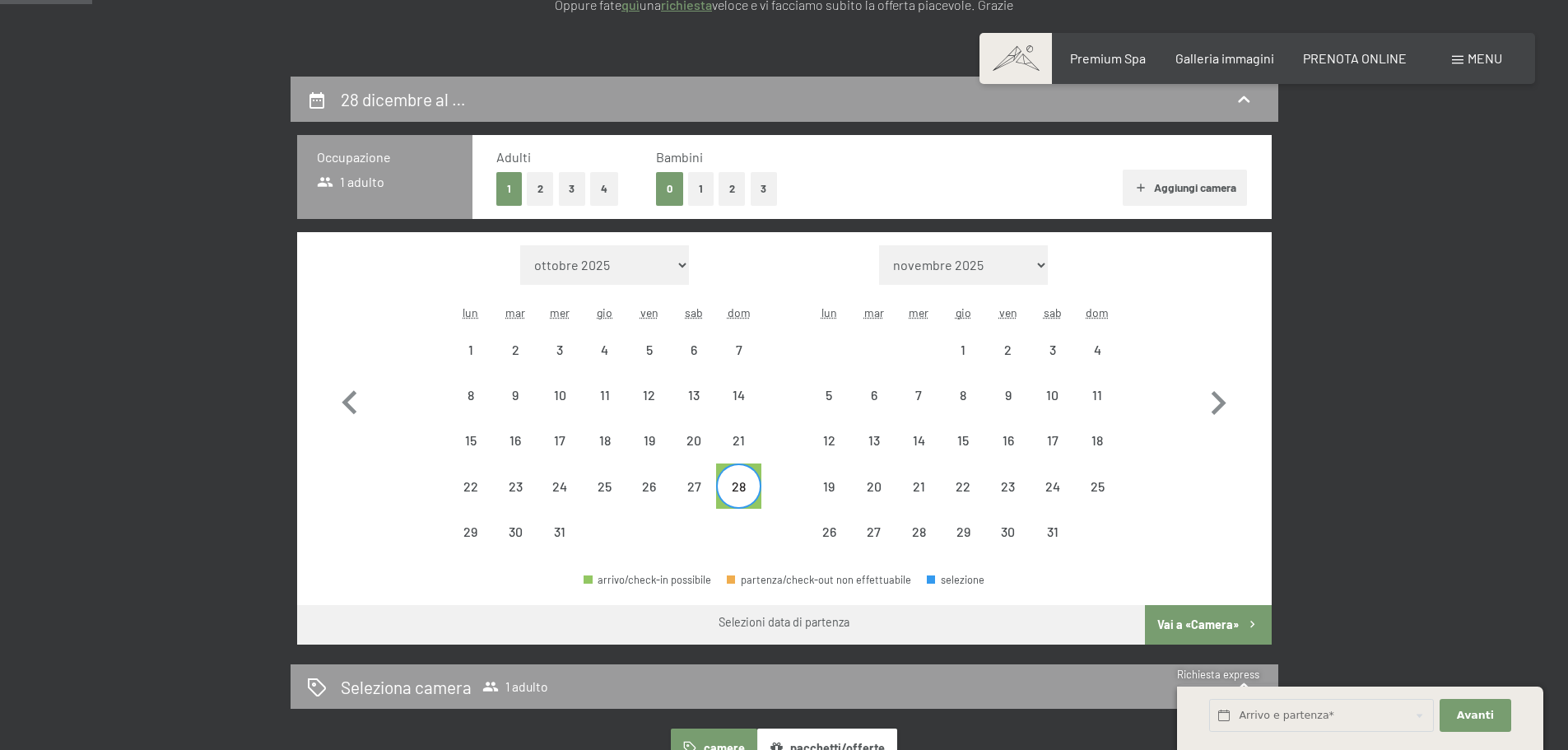
drag, startPoint x: 745, startPoint y: 527, endPoint x: 746, endPoint y: 539, distance: 12.0
click at [746, 529] on div at bounding box center [738, 531] width 45 height 45
click at [360, 399] on icon "button" at bounding box center [350, 404] width 48 height 48
select select "2025-11-01"
select select "2025-12-01"
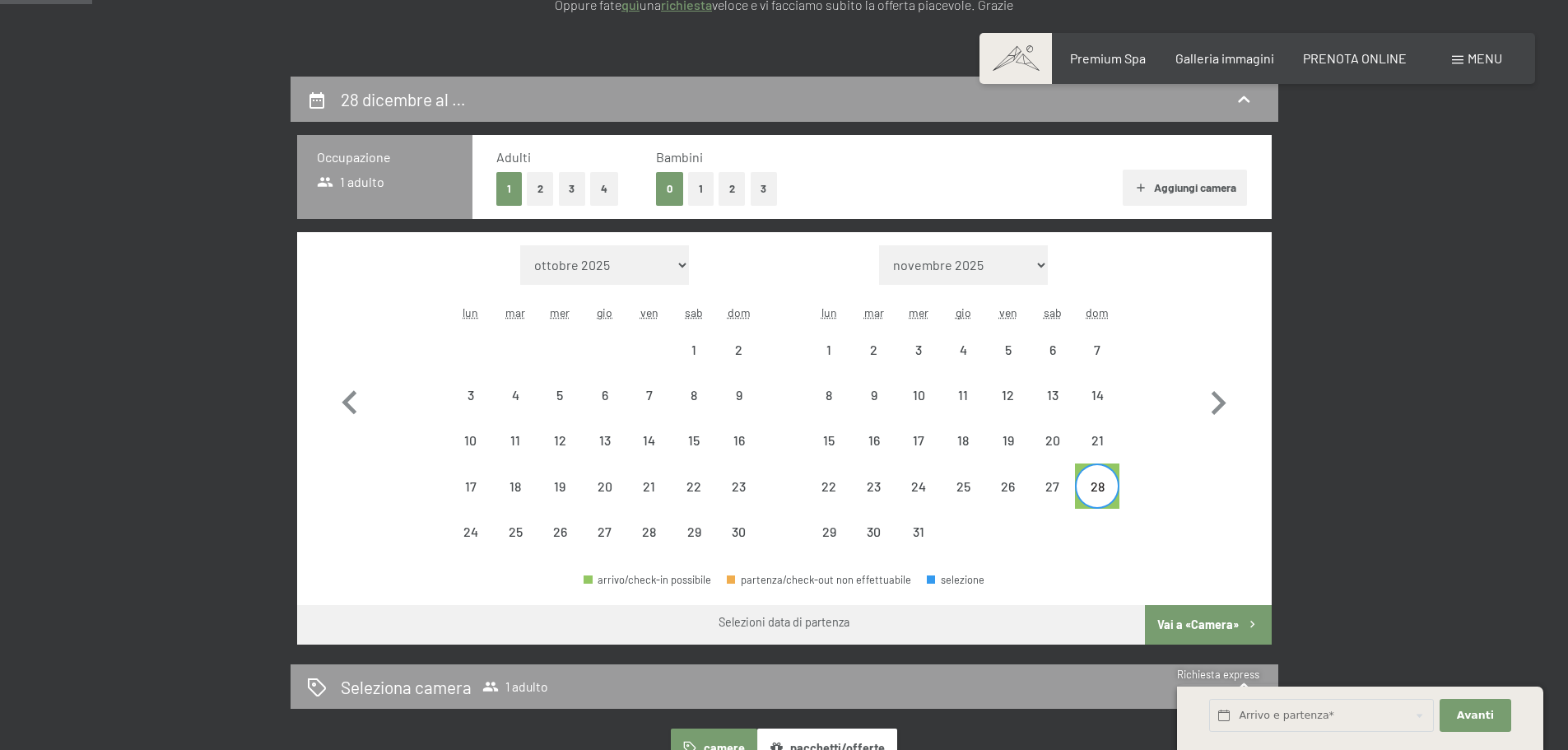
click at [1181, 412] on div "Mese/anno ottobre 2025 novembre 2025 dicembre 2025 gennaio 2026 febbraio 2026 m…" at bounding box center [784, 400] width 916 height 309
click at [1097, 489] on div "28" at bounding box center [1097, 500] width 41 height 41
select select "2025-11-01"
select select "2025-12-01"
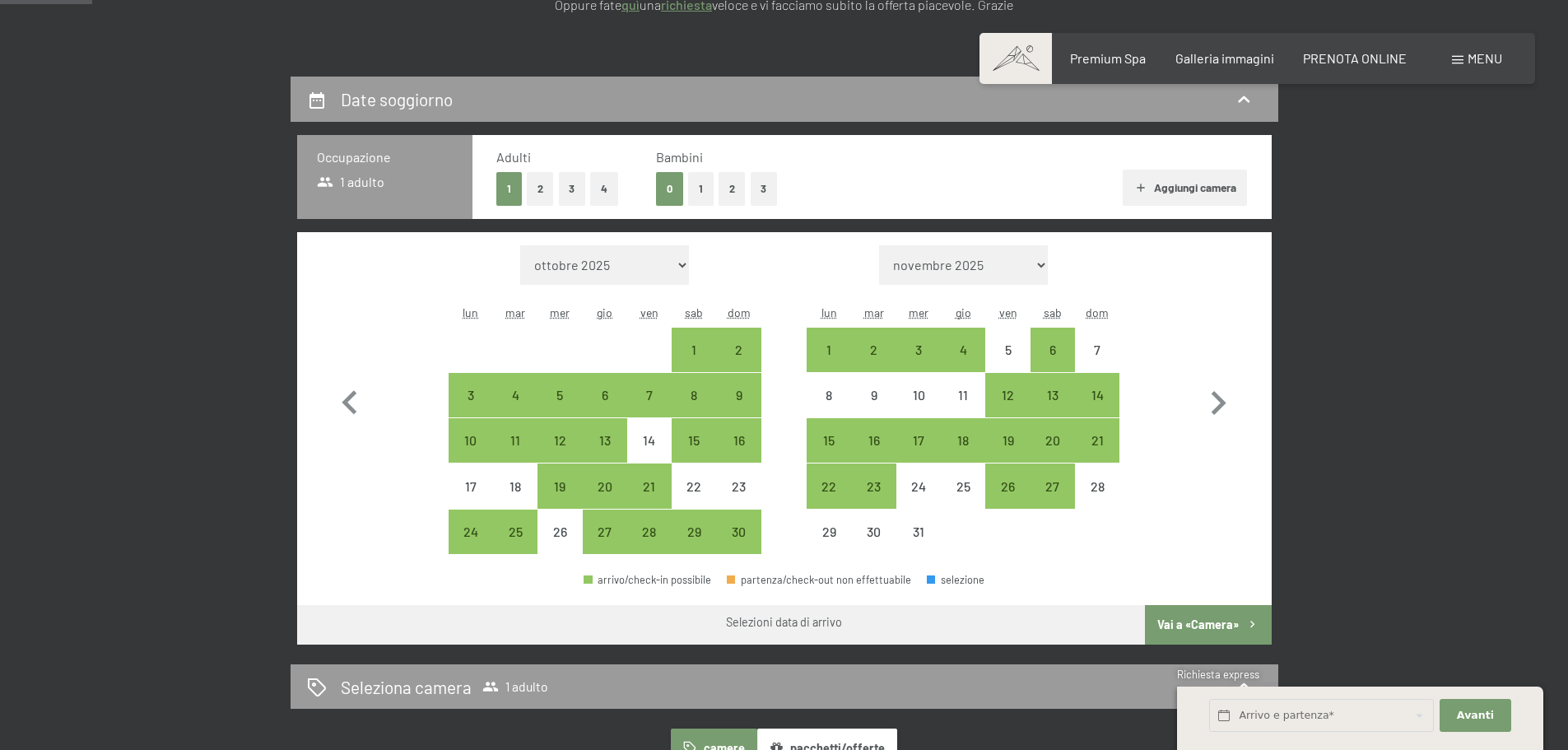
click at [1103, 526] on div at bounding box center [1097, 531] width 45 height 45
click at [1217, 404] on icon "button" at bounding box center [1218, 404] width 48 height 48
select select "2025-12-01"
select select "2026-01-01"
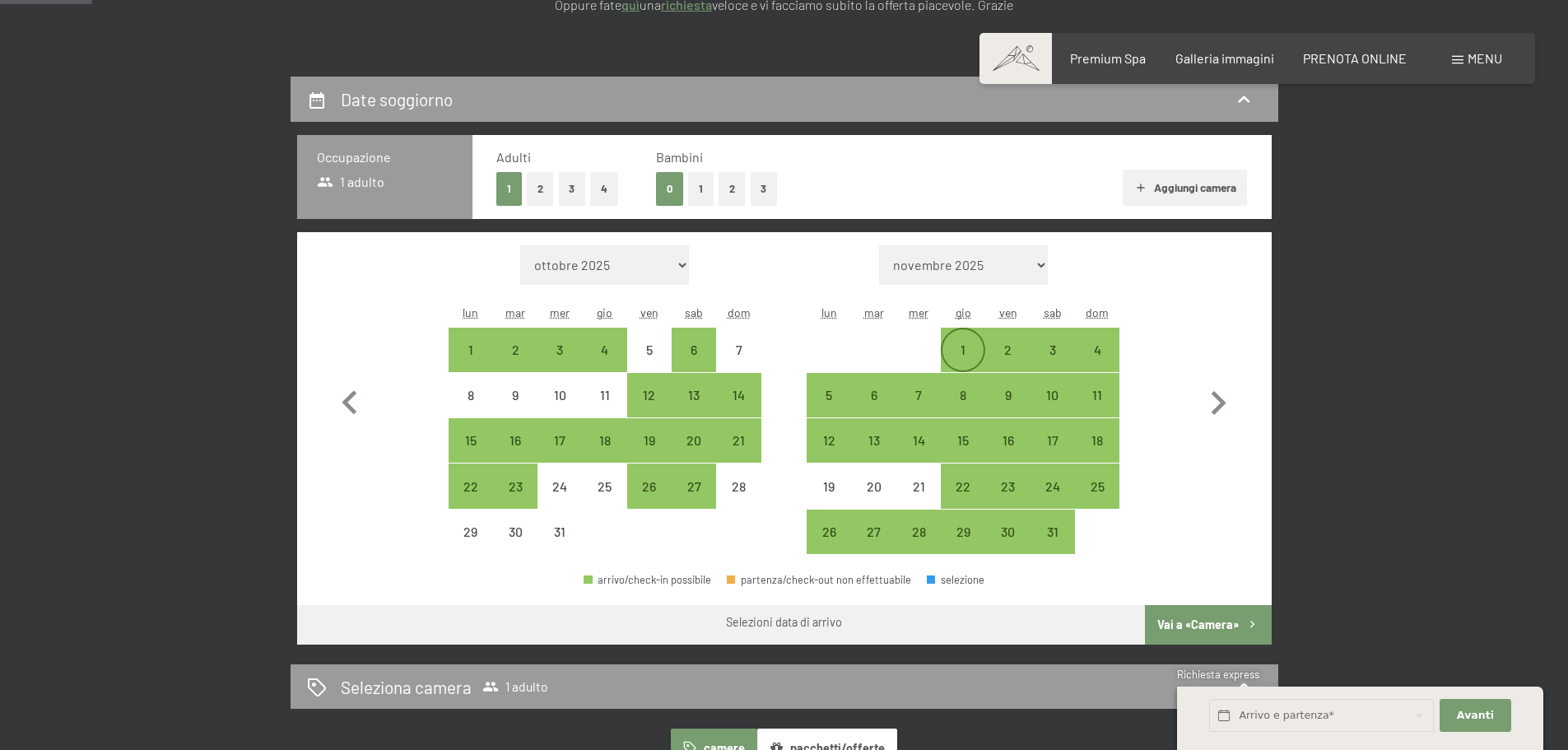
click at [972, 349] on div "1" at bounding box center [963, 363] width 41 height 41
select select "2025-12-01"
select select "2026-01-01"
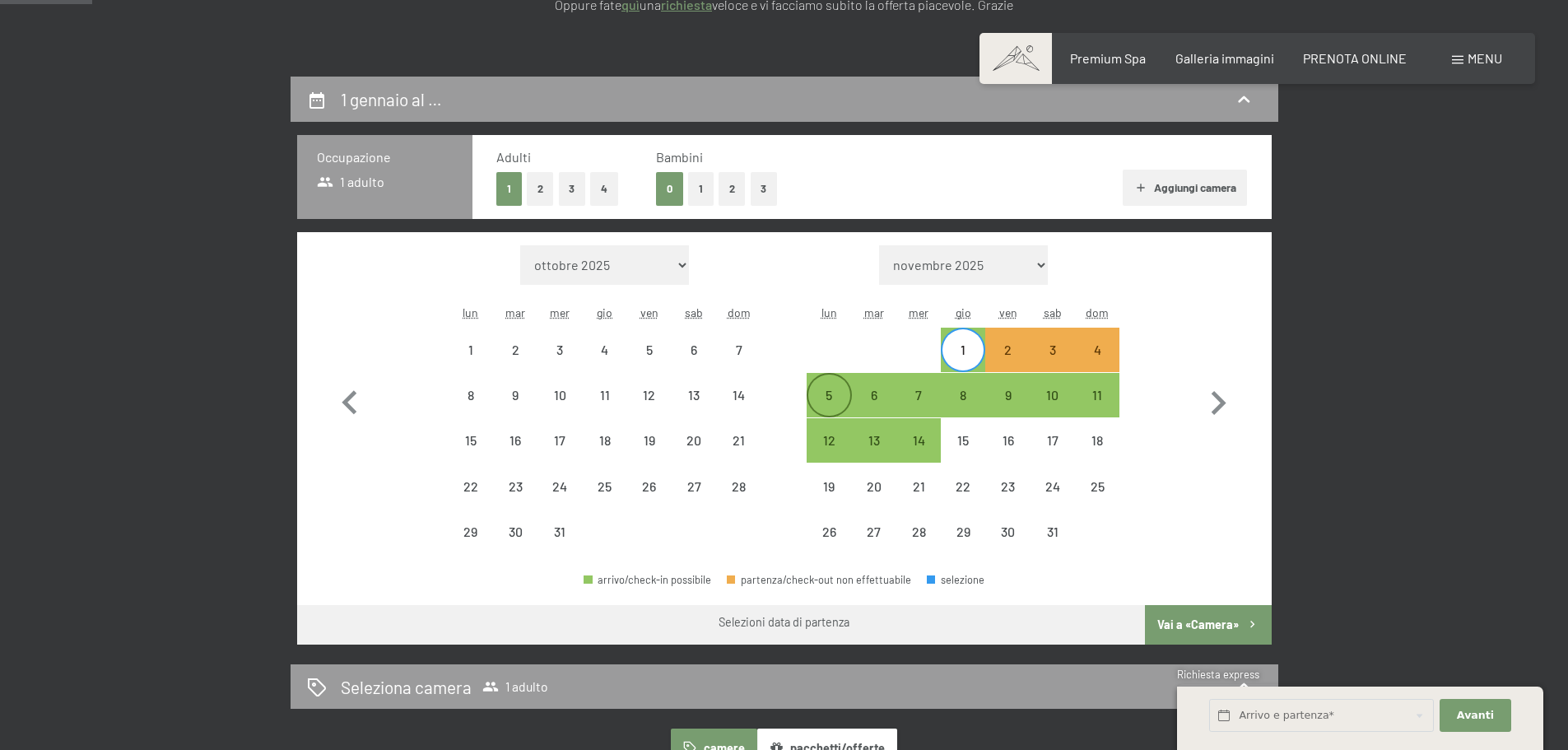
click at [824, 396] on div "5" at bounding box center [829, 409] width 41 height 41
select select "2025-12-01"
select select "2026-01-01"
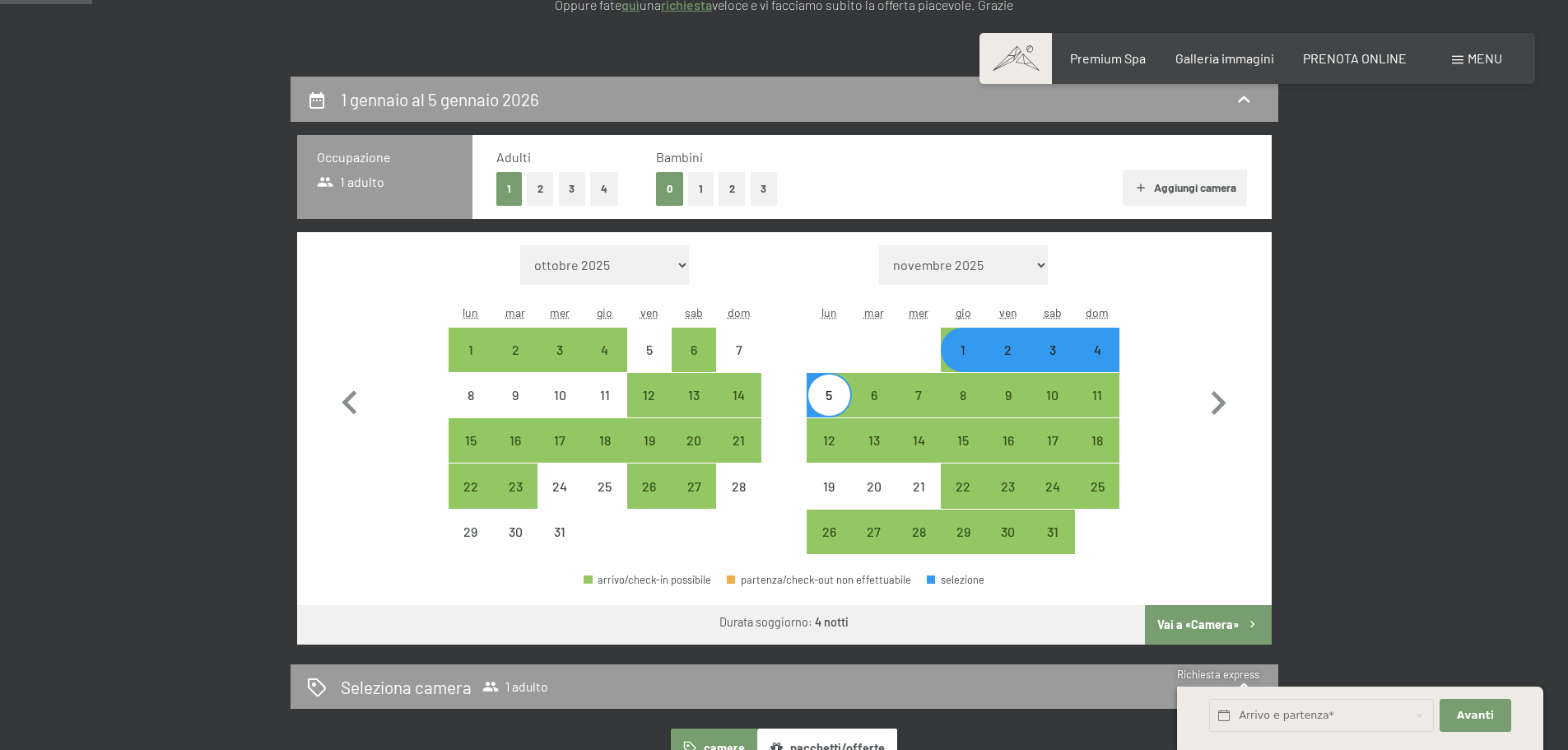
click at [1171, 622] on button "Vai a «Camera»" at bounding box center [1208, 625] width 126 height 40
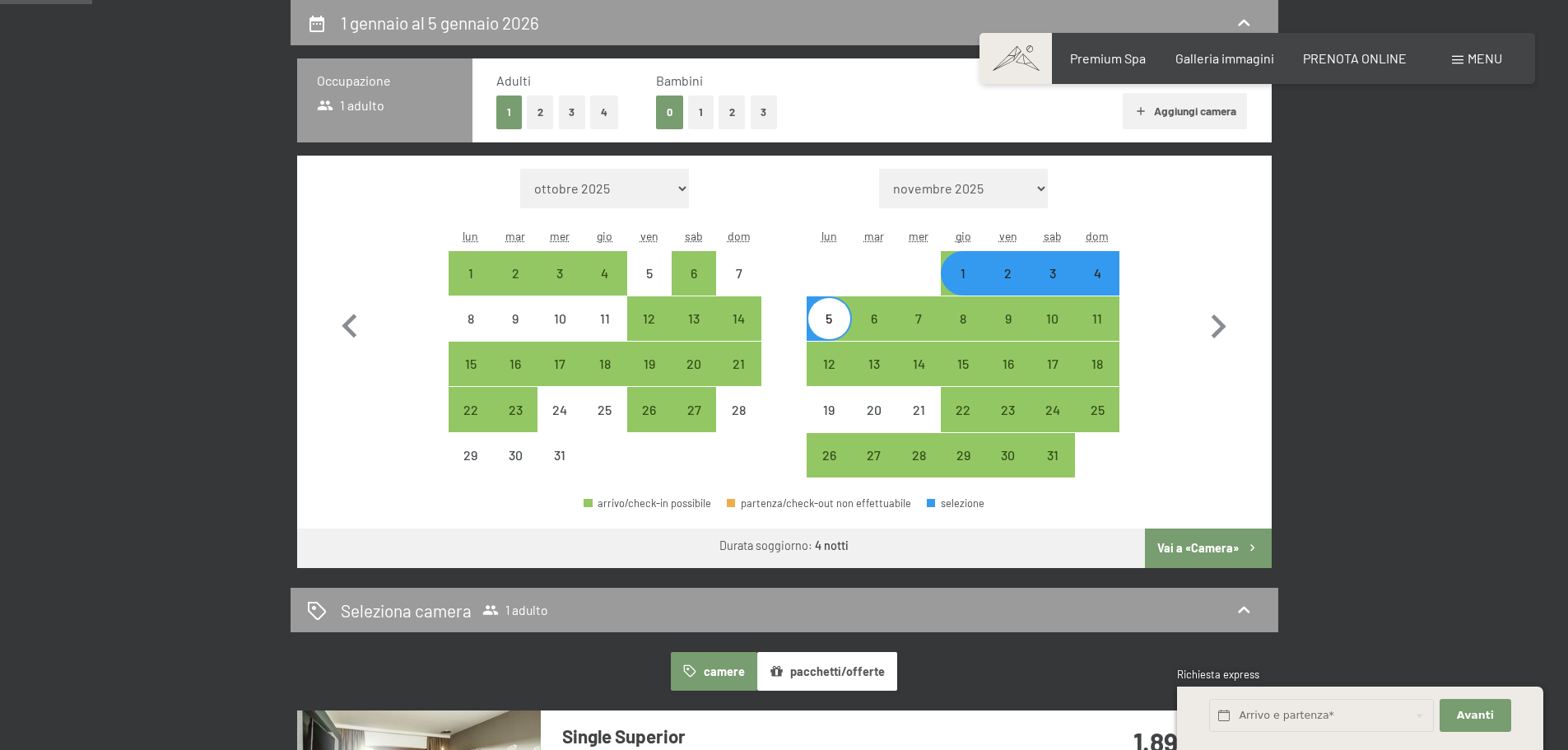
select select "2025-12-01"
select select "2026-01-01"
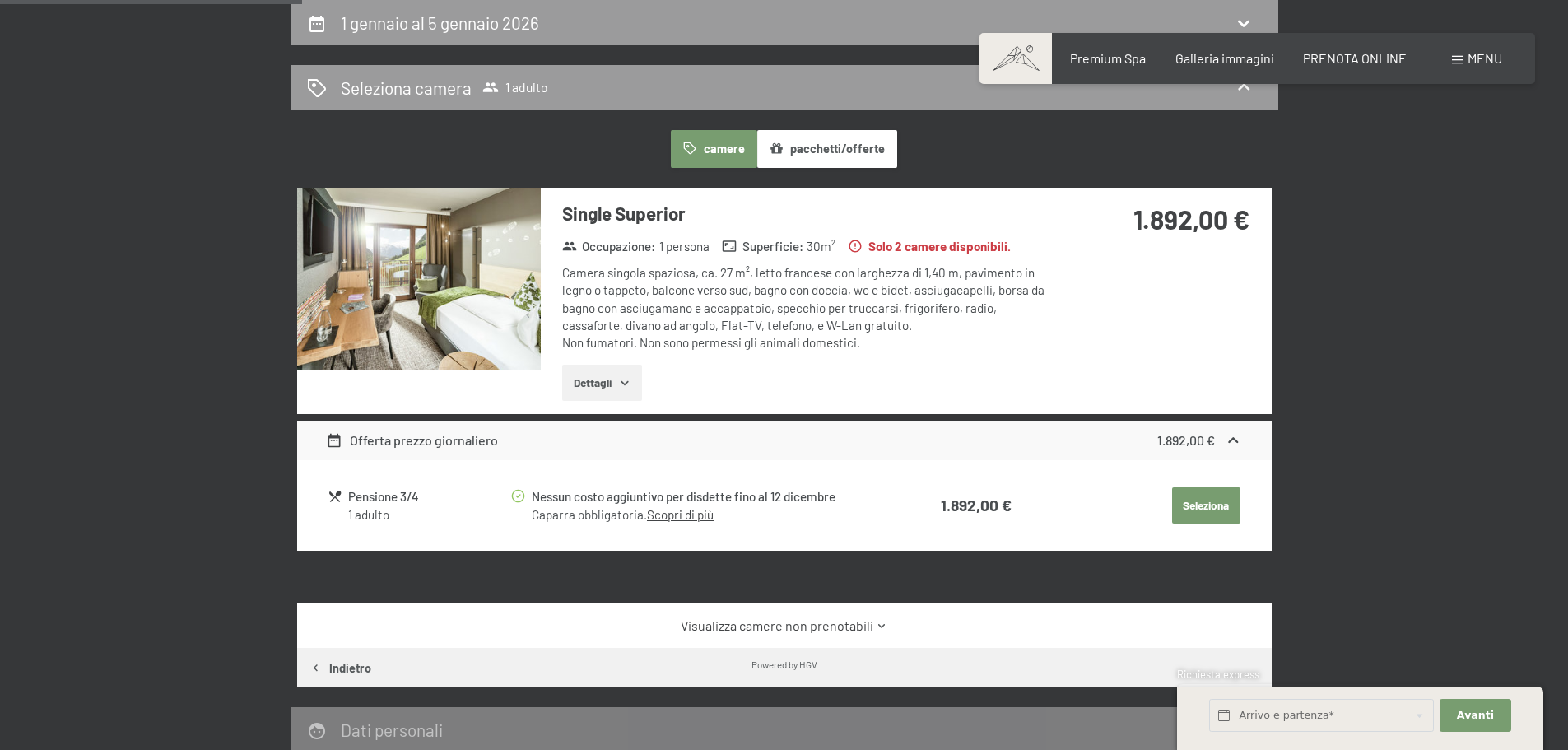
click at [502, 317] on img at bounding box center [419, 278] width 244 height 182
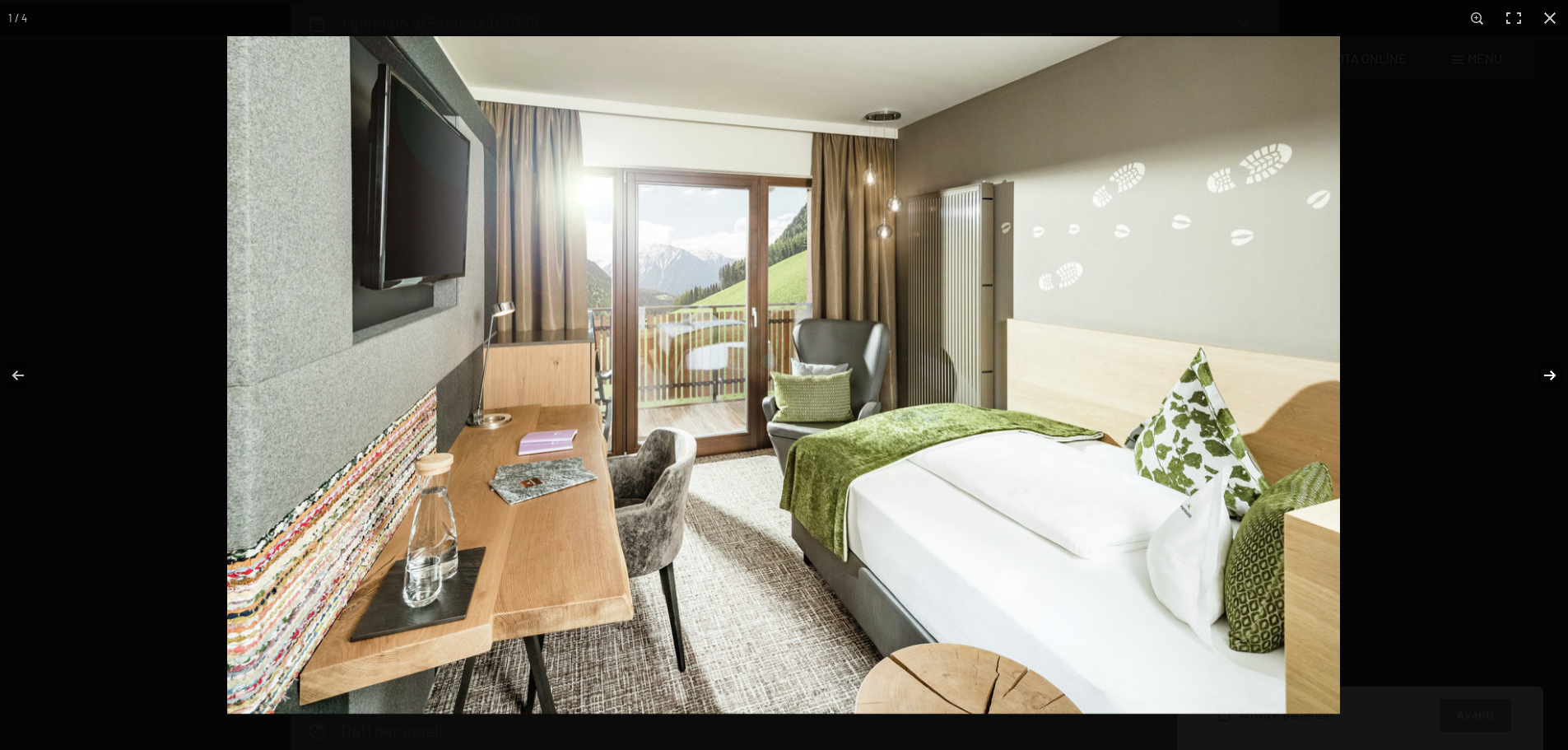
click at [1542, 372] on button "button" at bounding box center [1539, 376] width 58 height 82
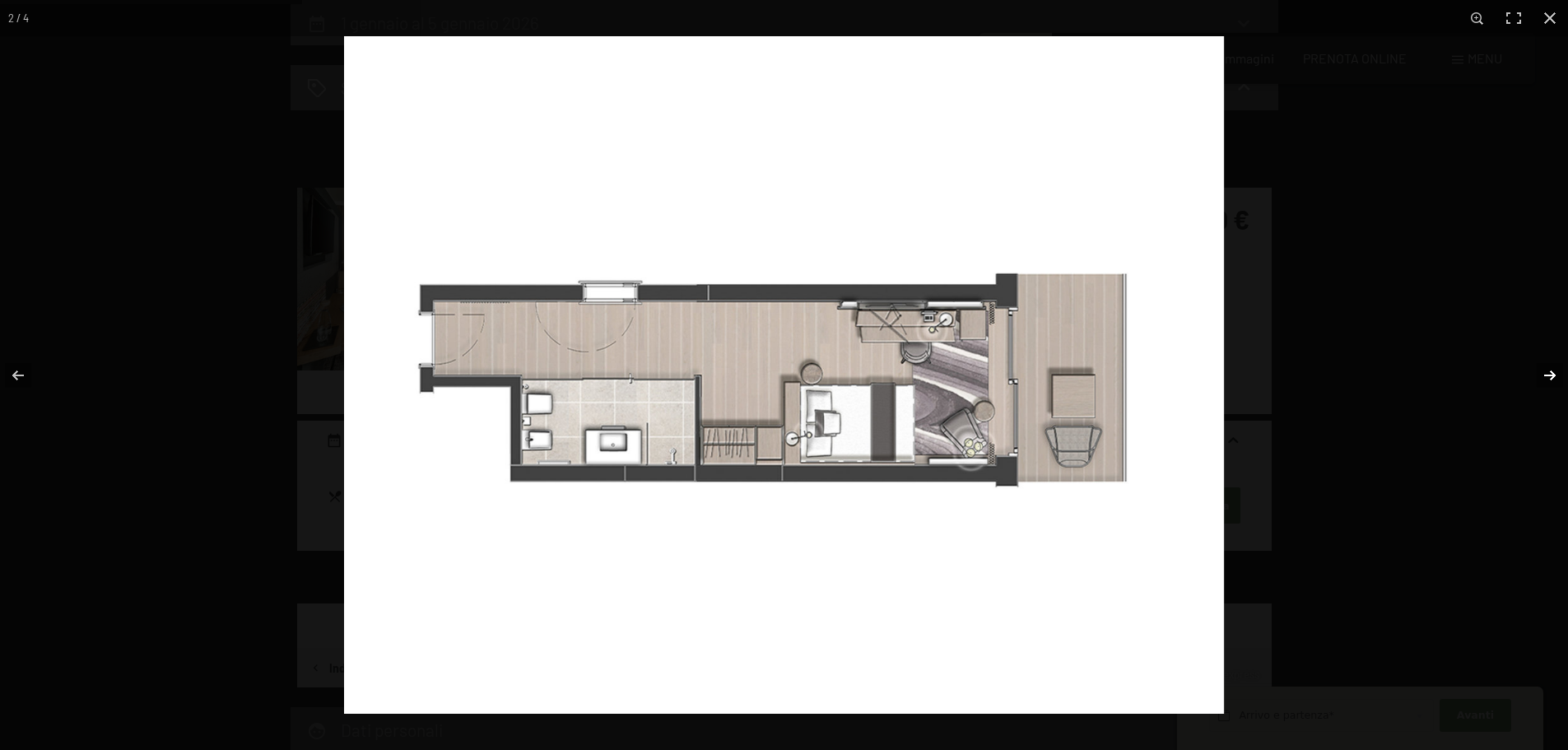
click at [1542, 372] on button "button" at bounding box center [1539, 376] width 58 height 82
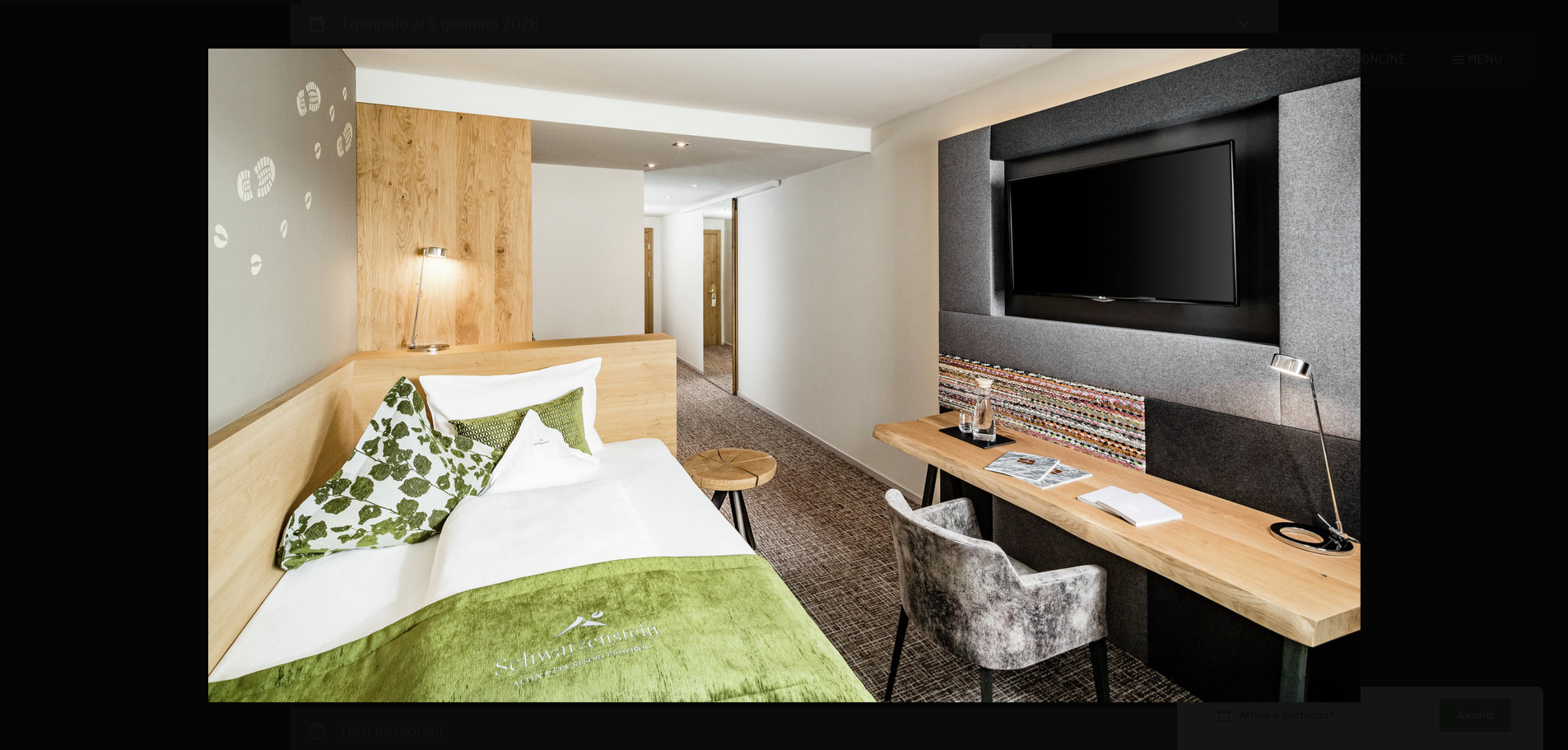
click at [1542, 372] on button "button" at bounding box center [1539, 376] width 58 height 82
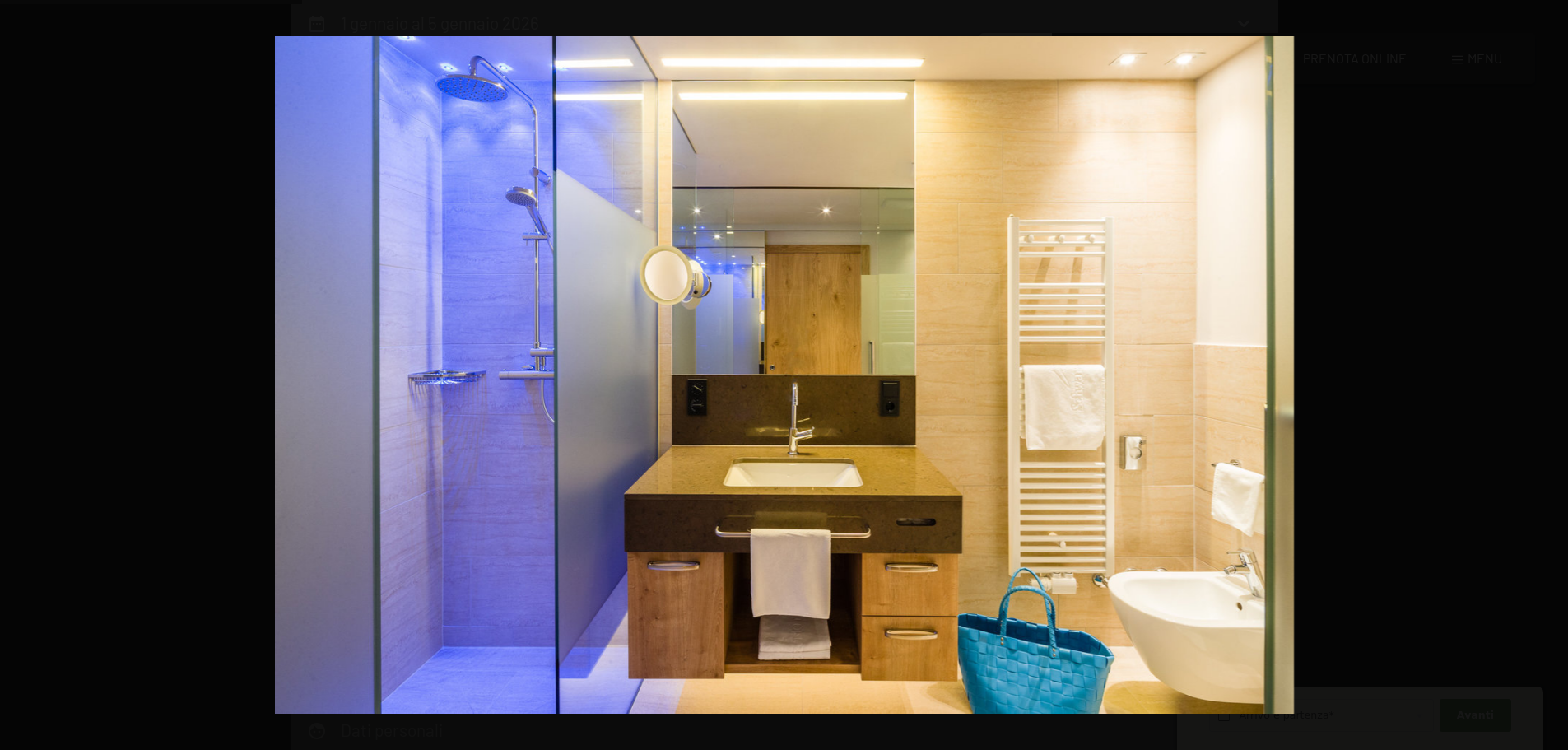
click at [1542, 372] on button "button" at bounding box center [1539, 376] width 58 height 82
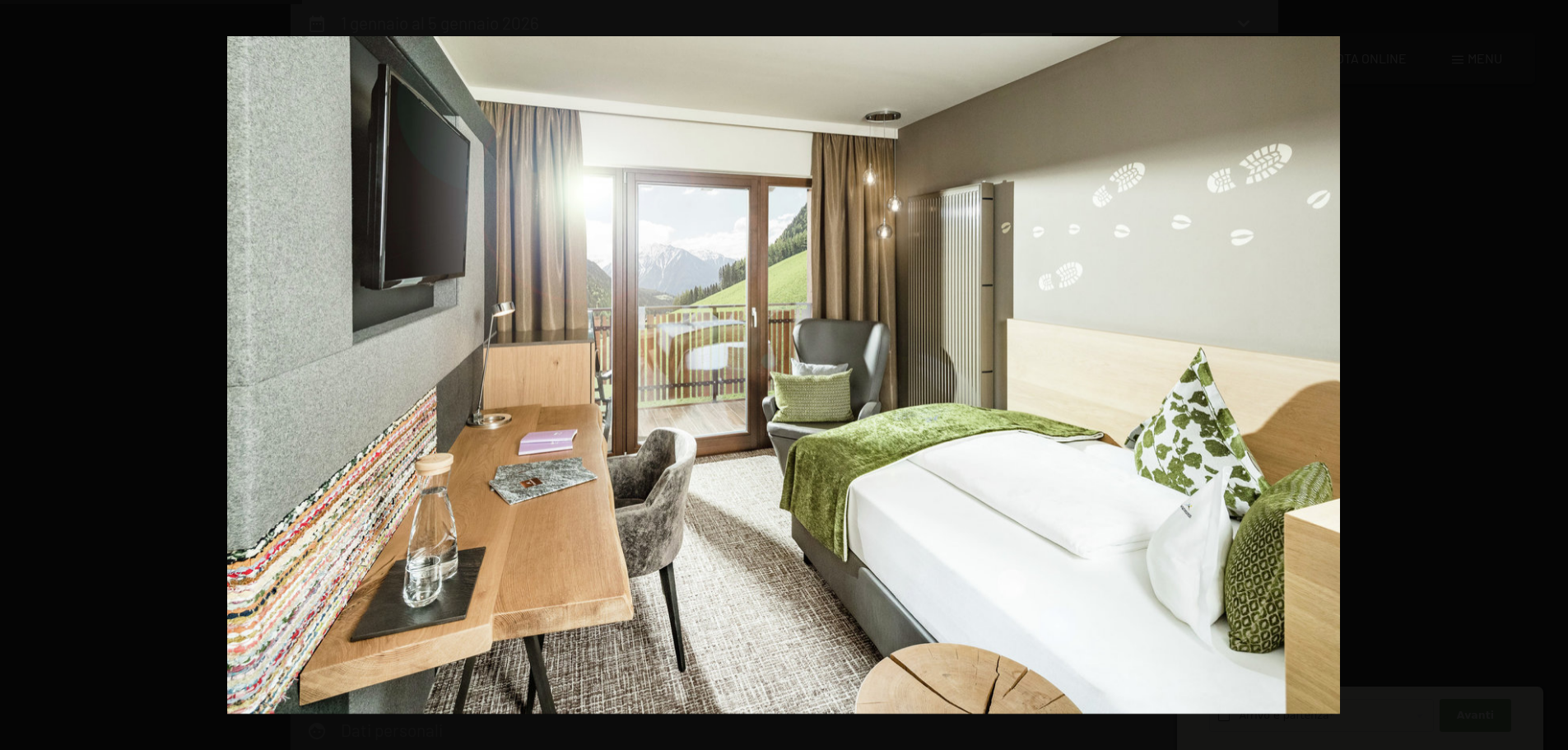
click at [1542, 372] on button "button" at bounding box center [1539, 376] width 58 height 82
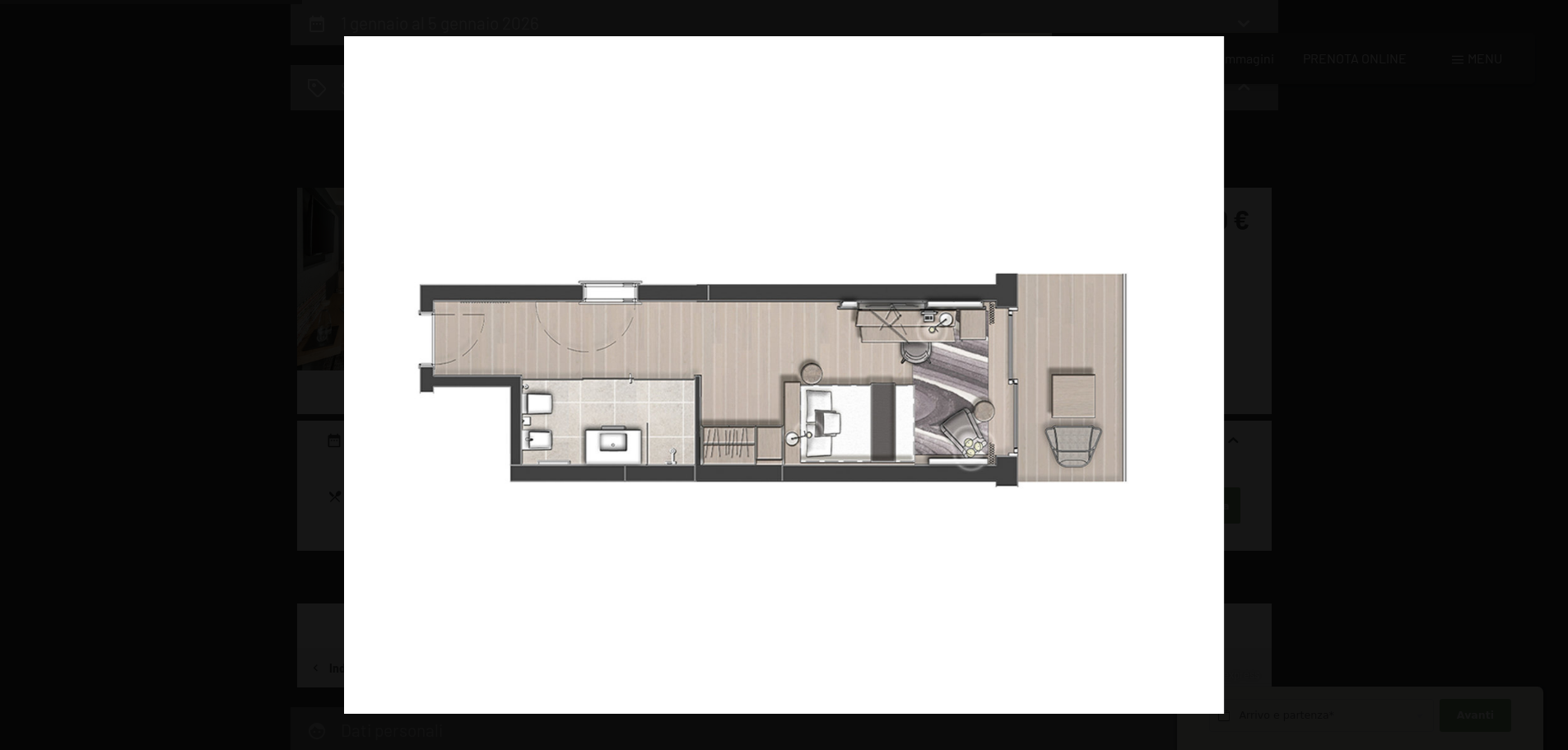
click at [1542, 372] on button "button" at bounding box center [1539, 376] width 58 height 82
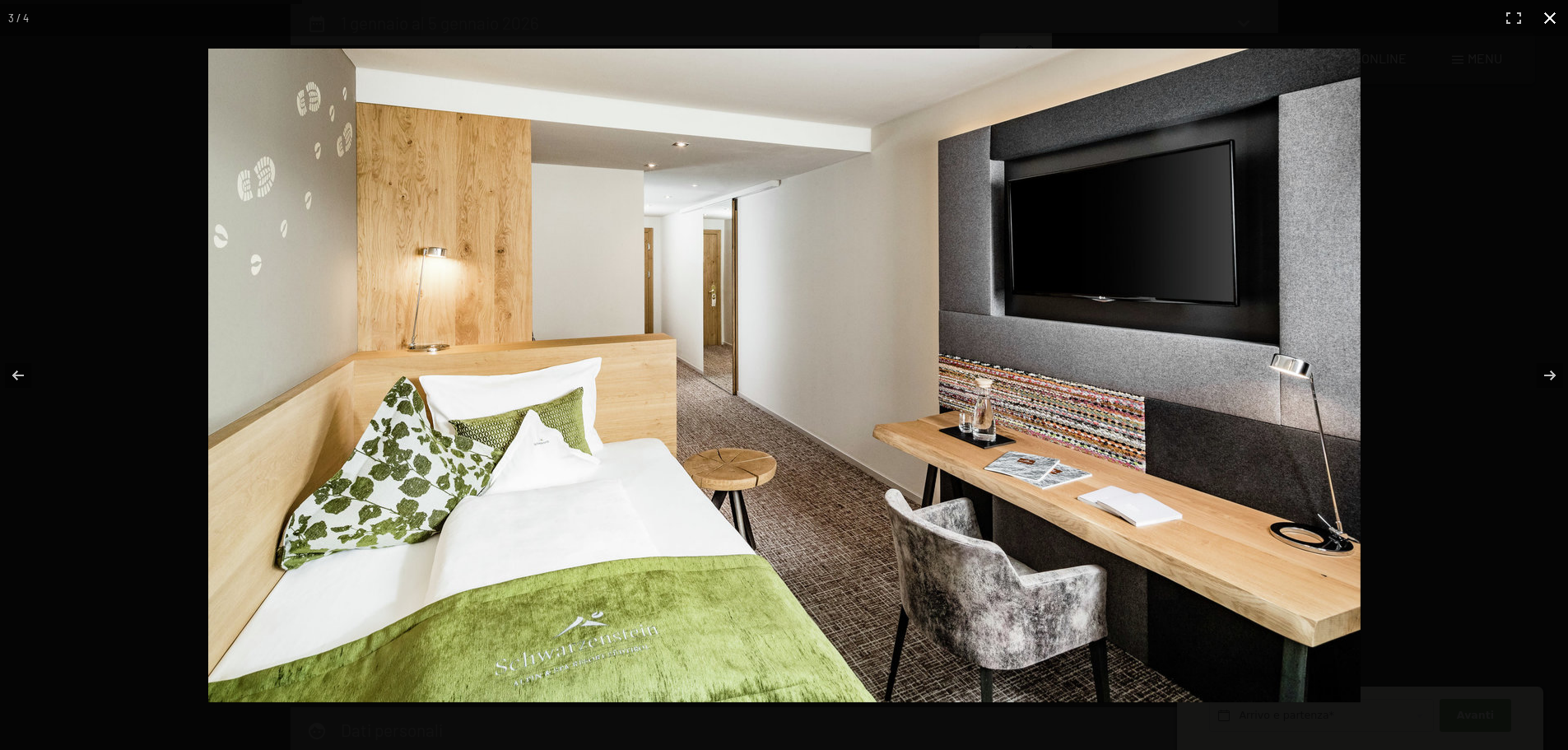
click at [1533, 263] on div at bounding box center [965, 410] width 1513 height 724
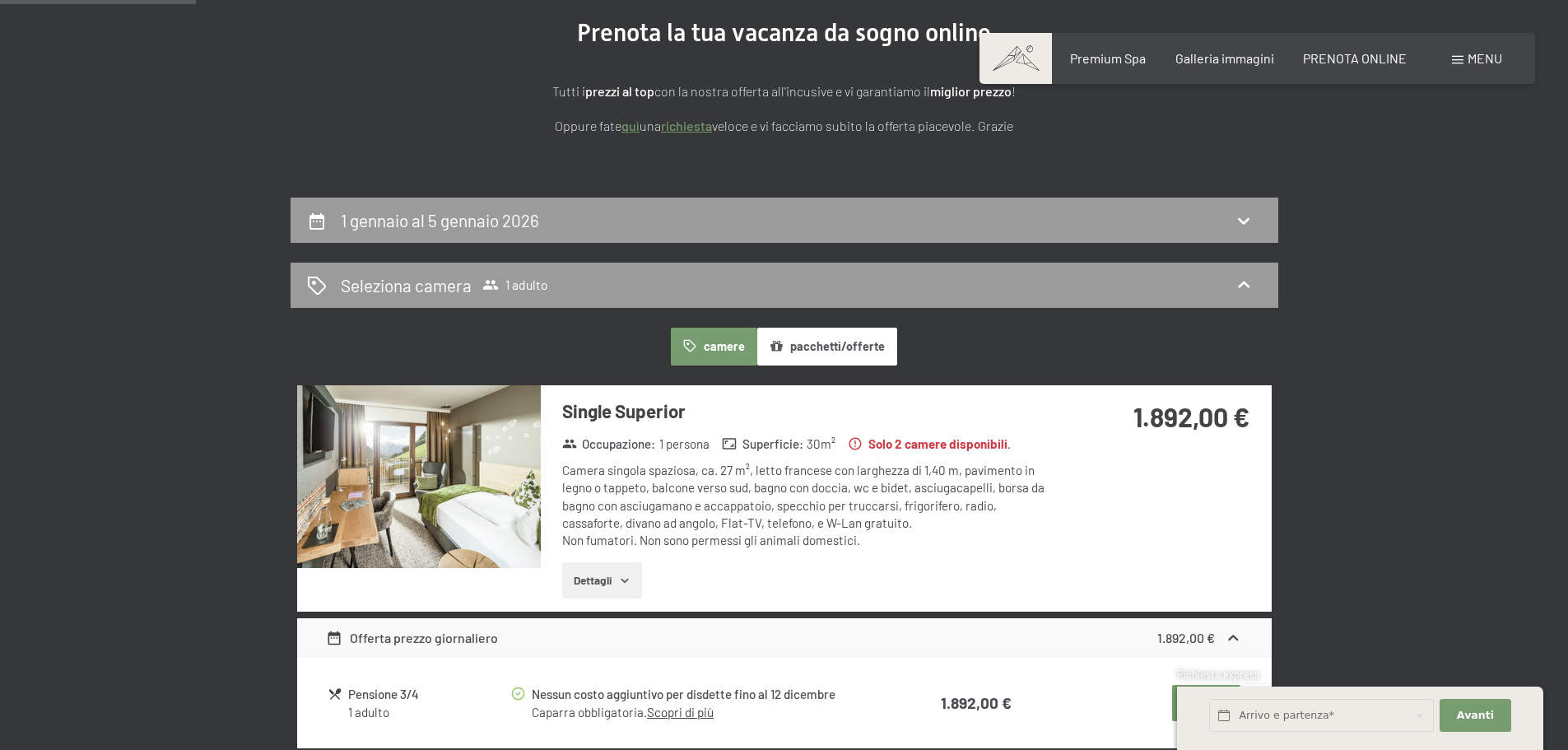
scroll to position [0, 0]
